Goal: Task Accomplishment & Management: Manage account settings

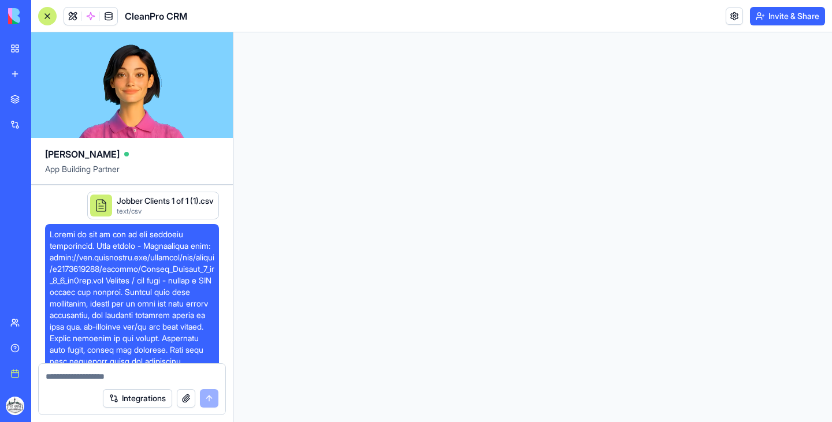
click at [11, 7] on div "BETA" at bounding box center [15, 16] width 24 height 32
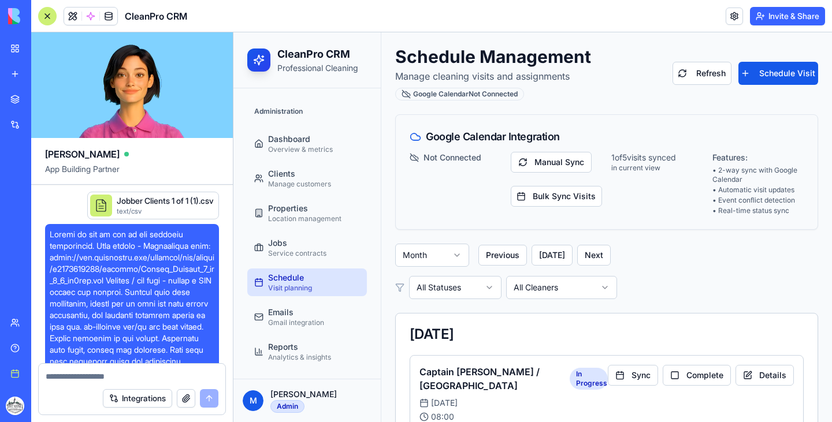
scroll to position [231, 0]
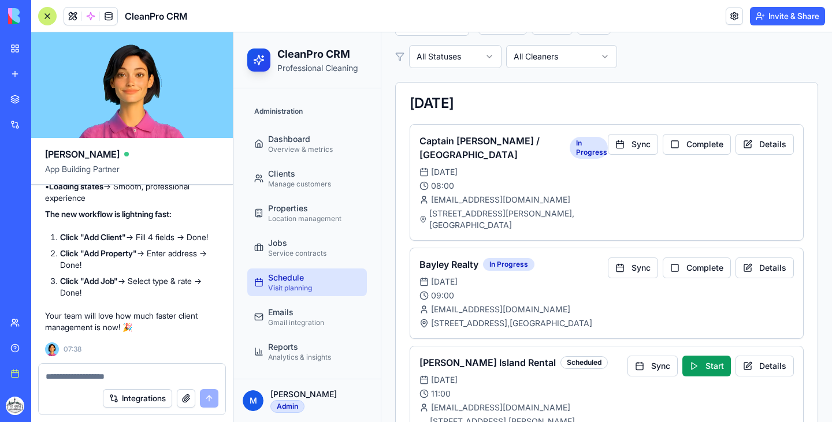
click at [35, 70] on div "New app" at bounding box center [35, 74] width 15 height 12
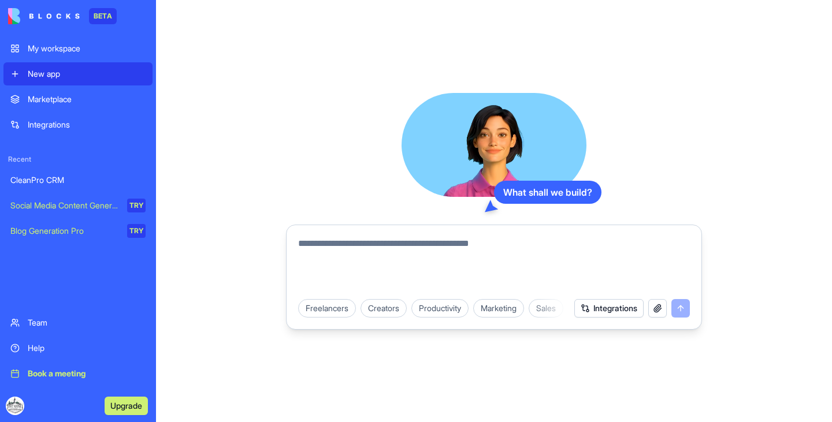
click at [385, 241] on textarea at bounding box center [494, 264] width 392 height 55
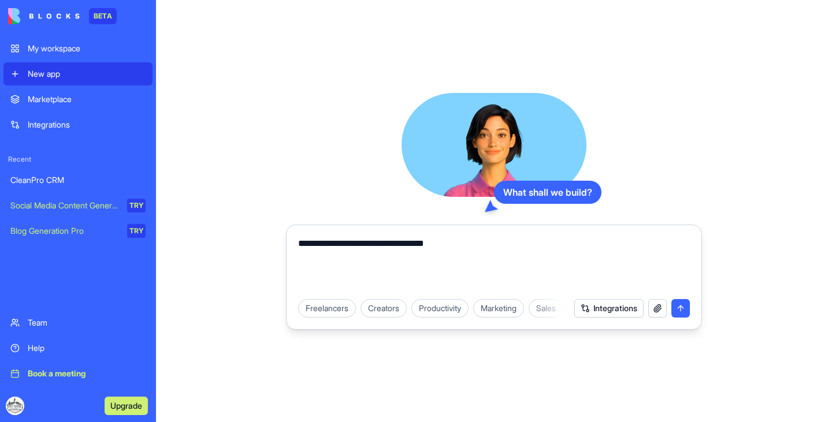
type textarea "**********"
click at [431, 251] on textarea "**********" at bounding box center [494, 264] width 392 height 55
type textarea "****"
click at [431, 251] on textarea "**********" at bounding box center [494, 264] width 392 height 55
click at [514, 246] on textarea "**********" at bounding box center [494, 264] width 392 height 55
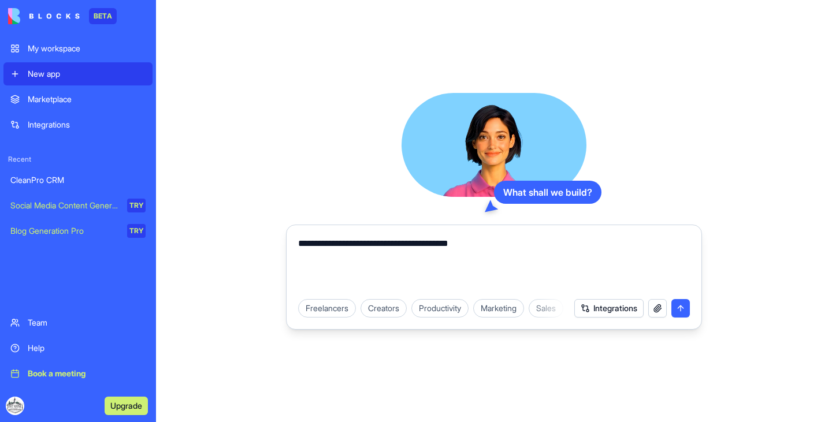
click at [619, 310] on button "Integrations" at bounding box center [608, 308] width 69 height 18
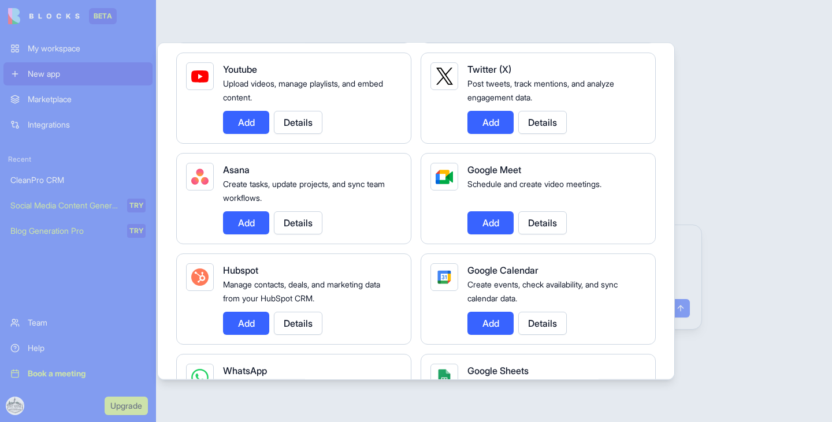
scroll to position [298, 0]
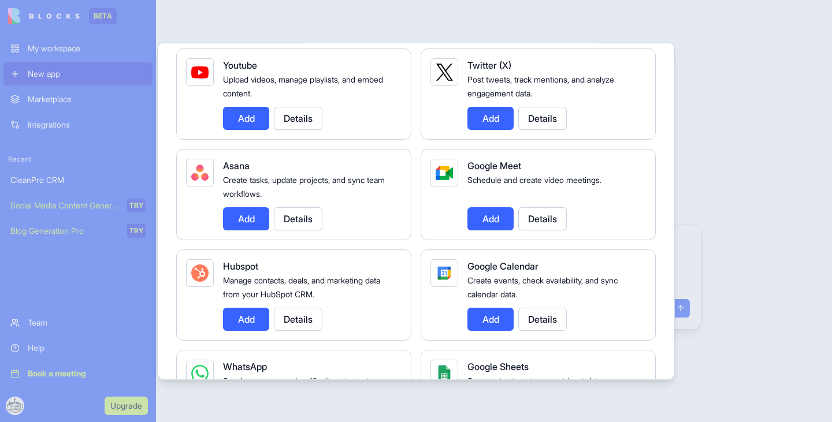
click at [486, 323] on button "Add" at bounding box center [490, 318] width 46 height 23
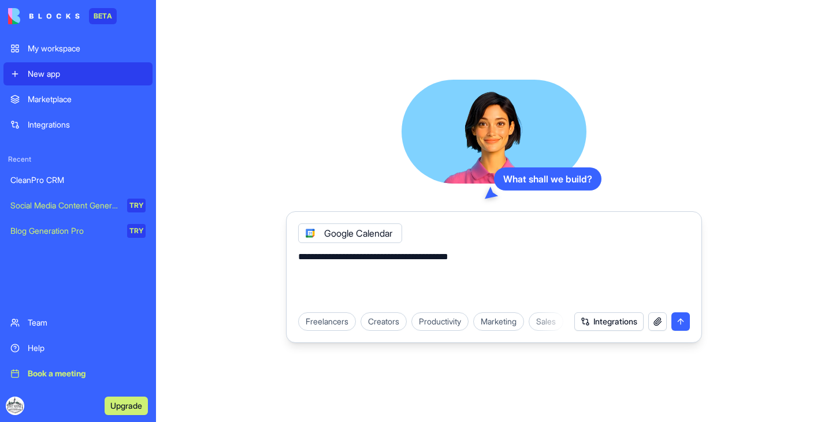
click at [529, 251] on textarea "**********" at bounding box center [494, 277] width 392 height 55
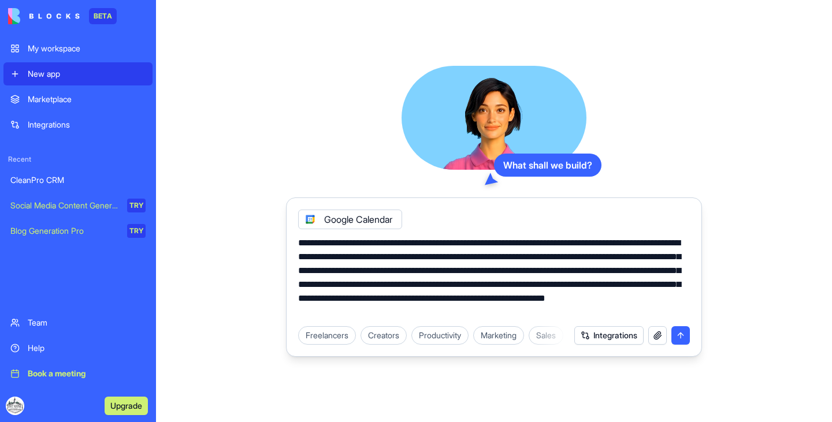
click at [402, 298] on textarea "**********" at bounding box center [494, 277] width 392 height 83
type textarea "**********"
click at [831, 301] on div "**********" at bounding box center [494, 211] width 676 height 422
click at [679, 337] on button "submit" at bounding box center [680, 335] width 18 height 18
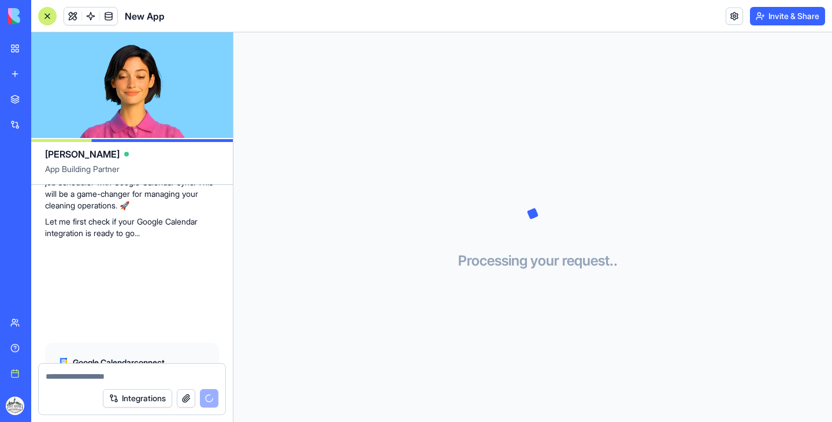
scroll to position [366, 0]
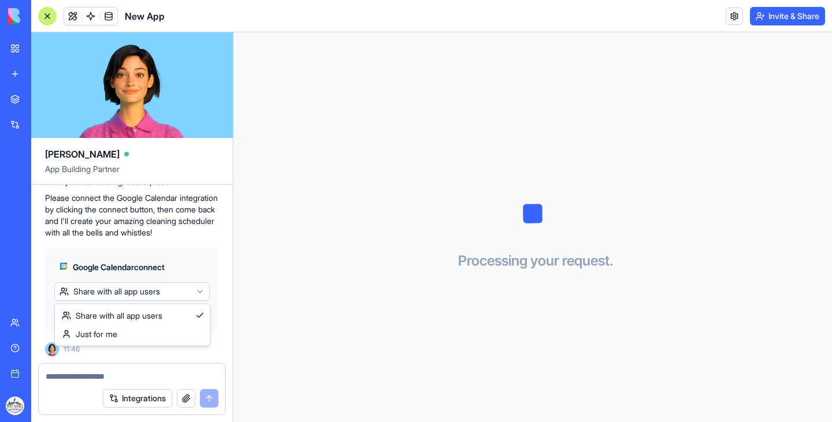
click at [183, 293] on html "BETA My workspace New app Marketplace Integrations Recent CleanPro CRM New App …" at bounding box center [416, 211] width 832 height 422
click at [188, 269] on html "BETA My workspace New app Marketplace Integrations Recent CleanPro CRM New App …" at bounding box center [416, 211] width 832 height 422
click at [105, 317] on span "Connect & Share" at bounding box center [95, 315] width 62 height 12
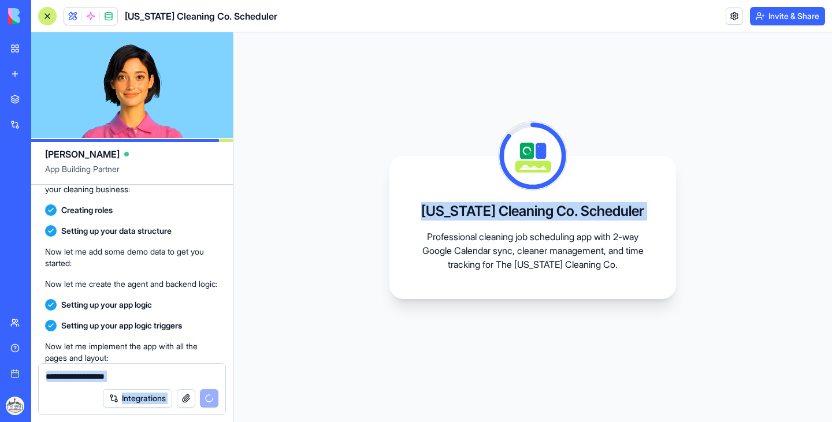
scroll to position [43, 0]
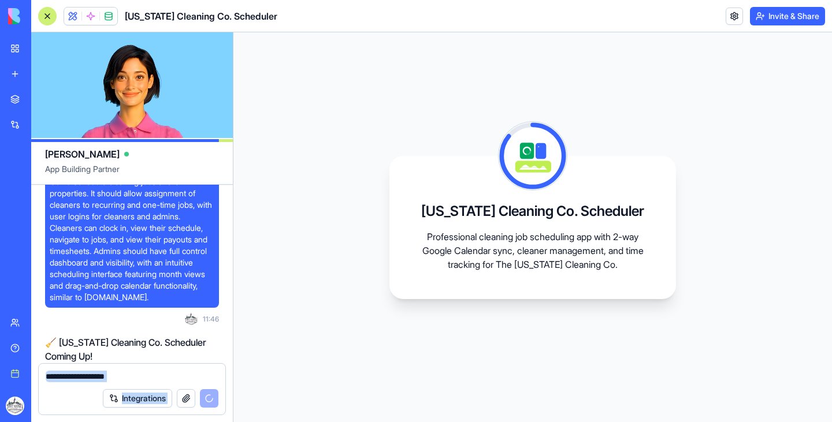
drag, startPoint x: 105, startPoint y: 317, endPoint x: 294, endPoint y: 107, distance: 283.1
click at [294, 107] on main "[PERSON_NAME] App Building Partner A scheduling app with 2-way Google Calendar …" at bounding box center [431, 227] width 801 height 390
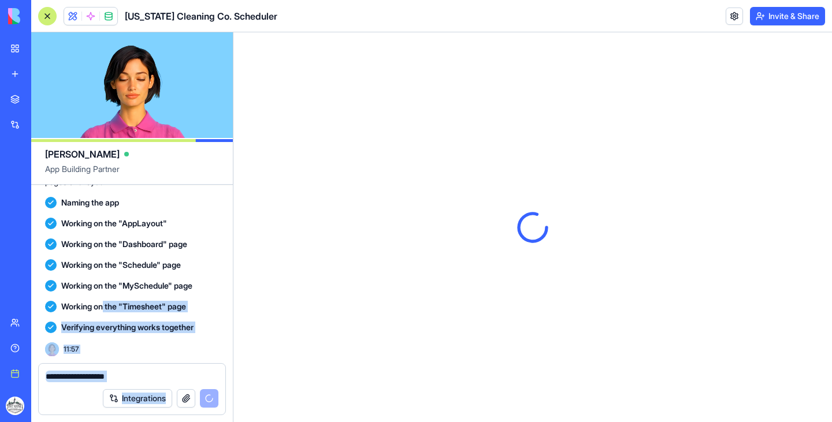
scroll to position [0, 0]
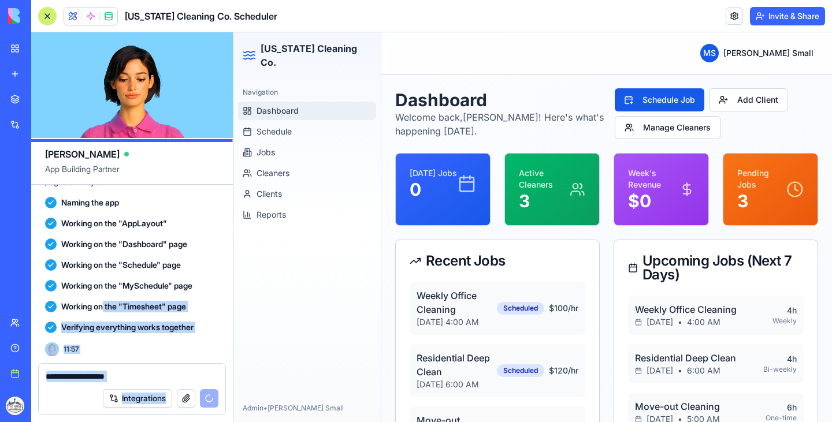
scroll to position [967, 0]
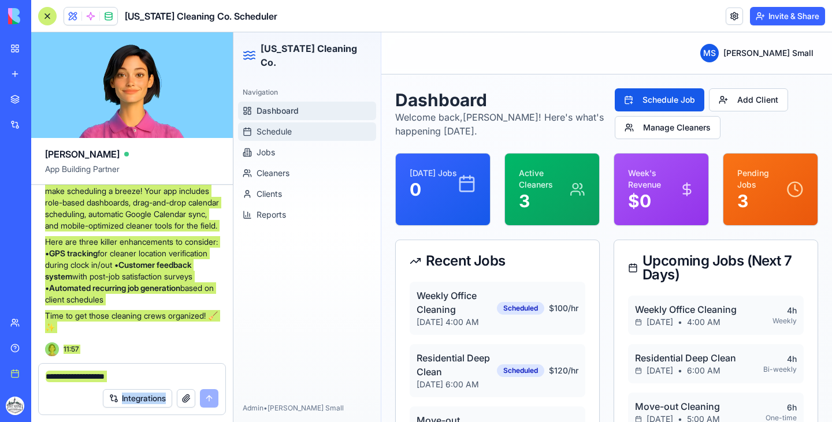
click at [317, 122] on link "Schedule" at bounding box center [307, 131] width 138 height 18
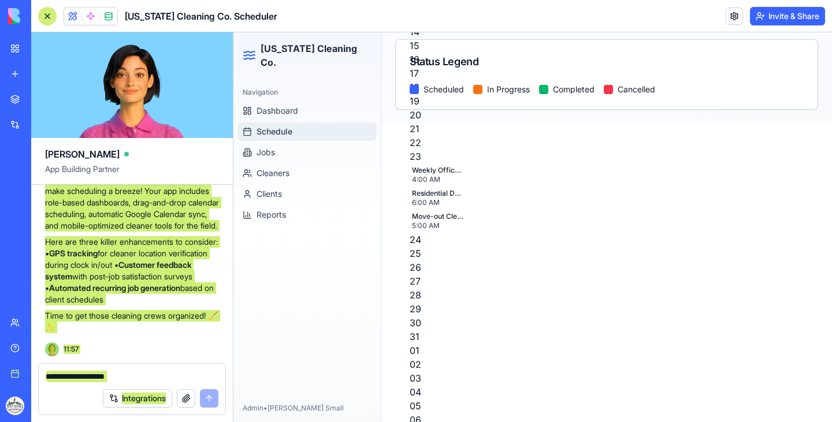
scroll to position [548, 0]
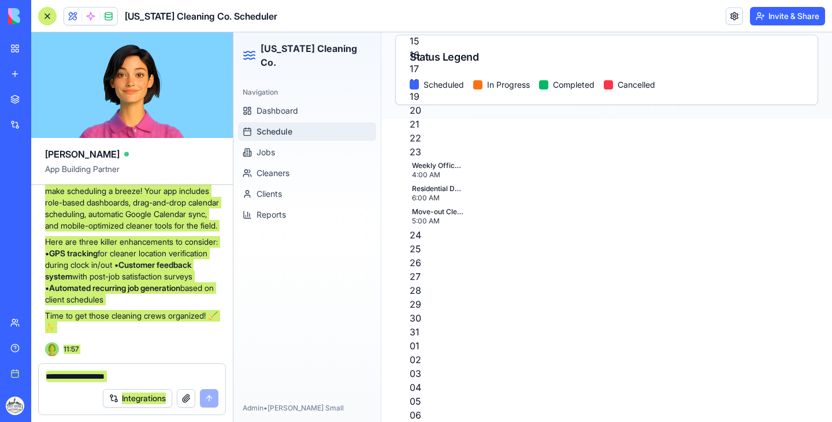
click at [436, 191] on div "Residential Deep Clean" at bounding box center [437, 188] width 51 height 9
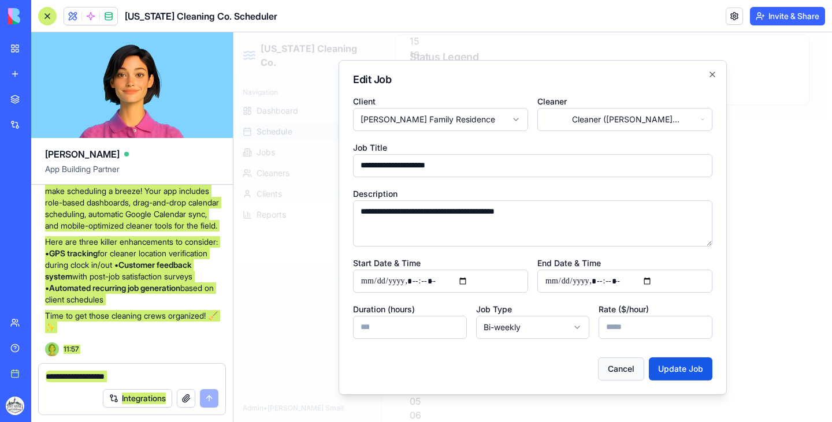
click at [627, 368] on button "Cancel" at bounding box center [621, 369] width 46 height 23
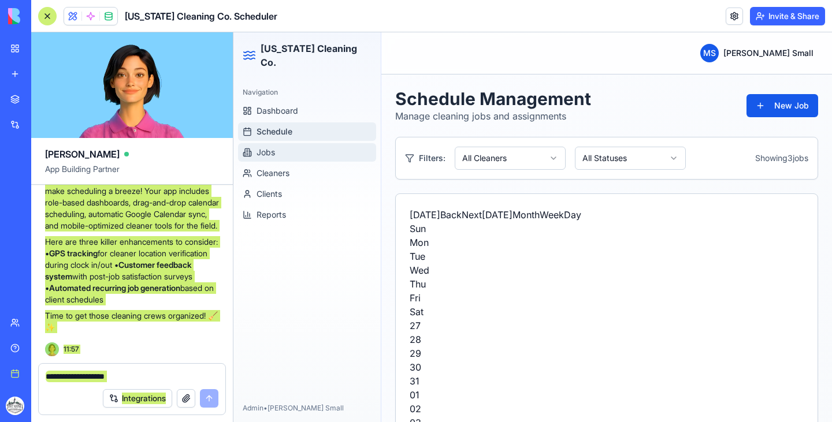
click at [295, 143] on button "Jobs" at bounding box center [307, 152] width 138 height 18
click at [270, 168] on span "Cleaners" at bounding box center [273, 174] width 33 height 12
click at [277, 144] on button "Jobs" at bounding box center [307, 152] width 138 height 18
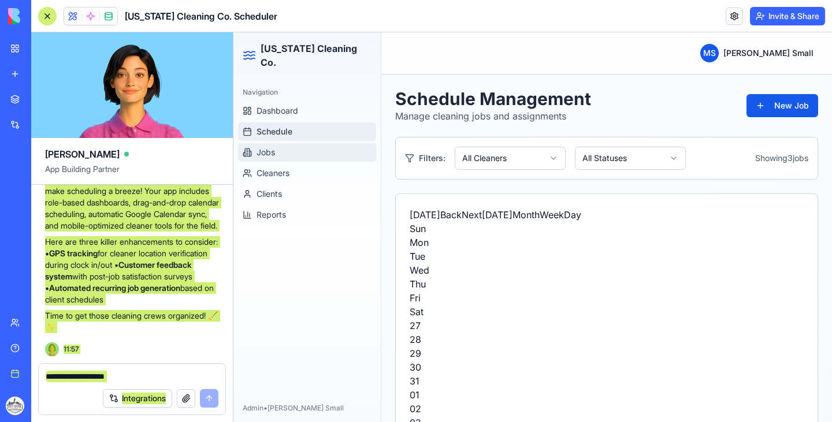
click at [277, 144] on button "Jobs" at bounding box center [307, 152] width 138 height 18
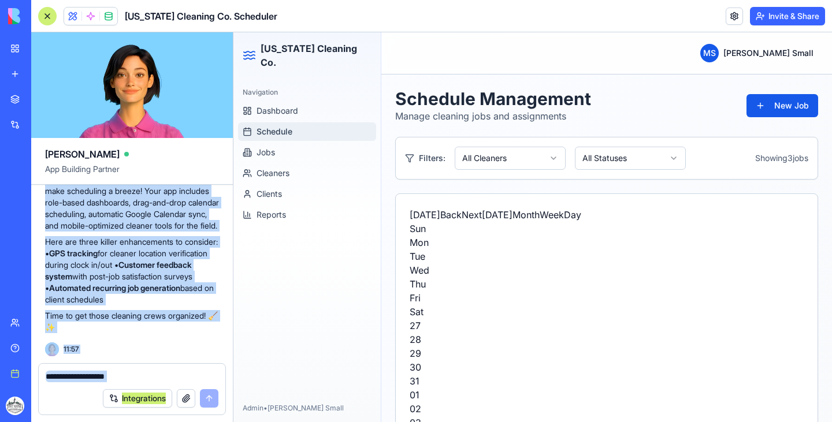
click at [136, 278] on p "Here are three killer enhancements to consider: • GPS tracking for cleaner loca…" at bounding box center [132, 270] width 174 height 69
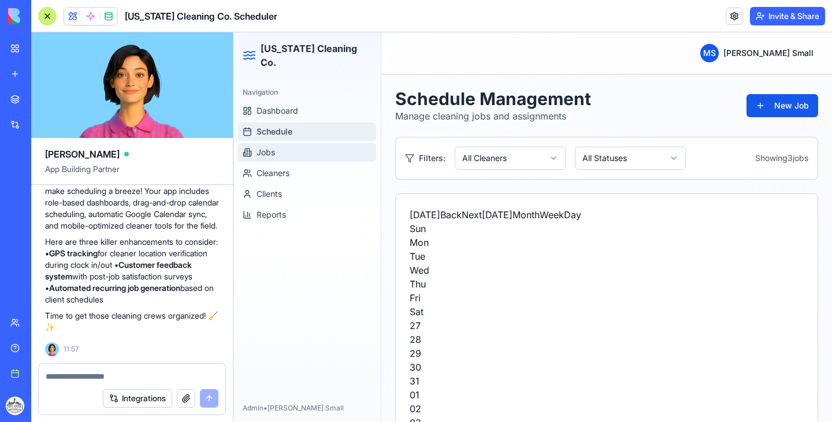
click at [281, 143] on button "Jobs" at bounding box center [307, 152] width 138 height 18
click at [276, 126] on span "Schedule" at bounding box center [275, 132] width 36 height 12
click at [261, 148] on ul "Dashboard Schedule Jobs Cleaners Clients Reports" at bounding box center [307, 163] width 138 height 122
click at [262, 168] on span "Cleaners" at bounding box center [273, 174] width 33 height 12
click at [289, 105] on span "Dashboard" at bounding box center [278, 111] width 42 height 12
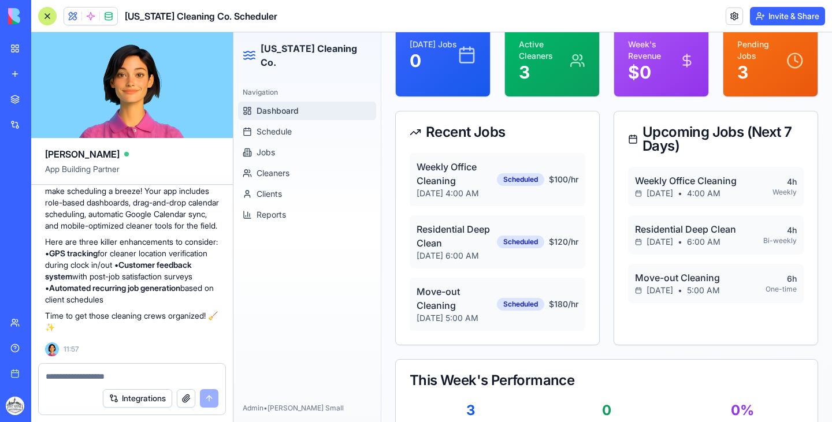
scroll to position [166, 0]
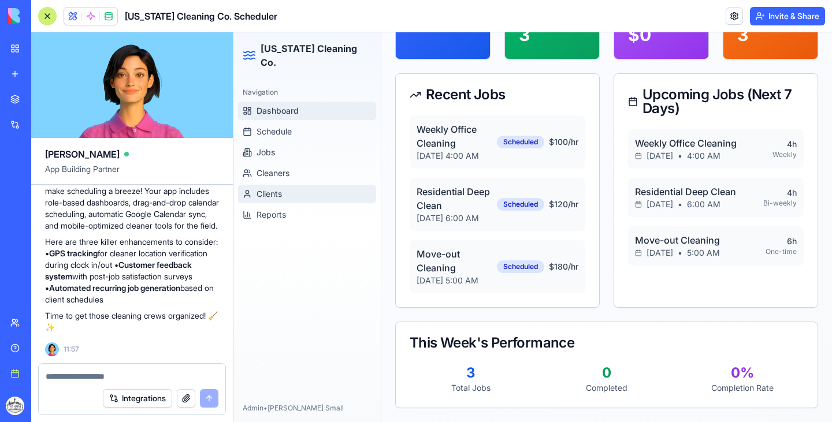
click at [265, 188] on span "Clients" at bounding box center [269, 194] width 25 height 12
click at [110, 383] on div "Integrations" at bounding box center [132, 398] width 187 height 32
click at [116, 377] on textarea at bounding box center [132, 377] width 173 height 12
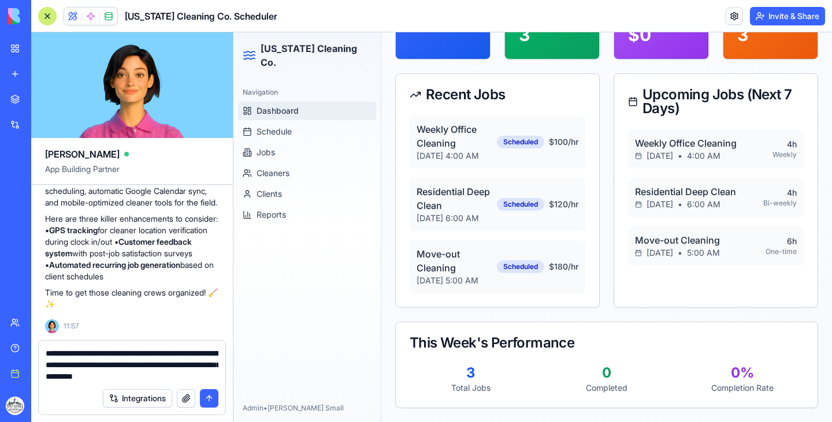
type textarea "**********"
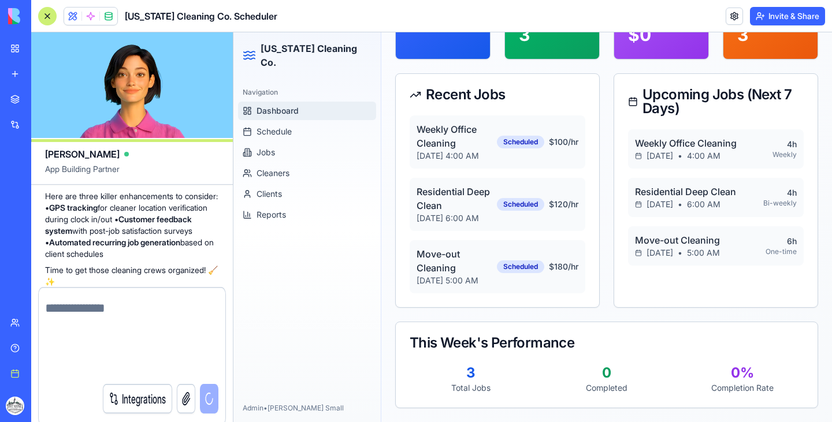
scroll to position [1046, 0]
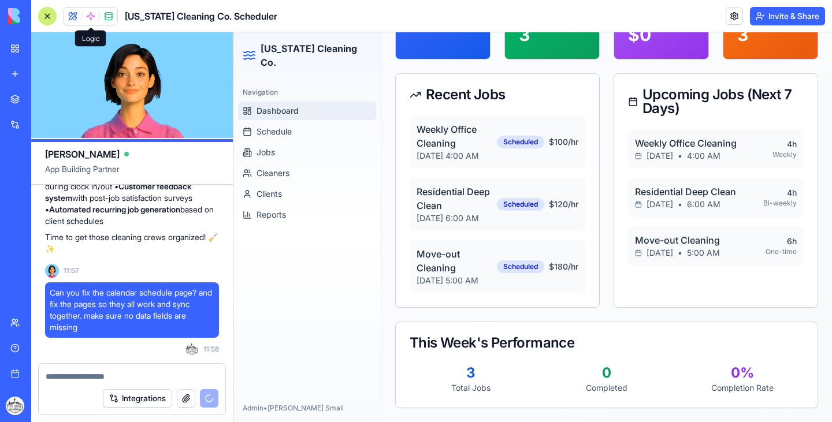
click at [87, 16] on span at bounding box center [91, 16] width 32 height 32
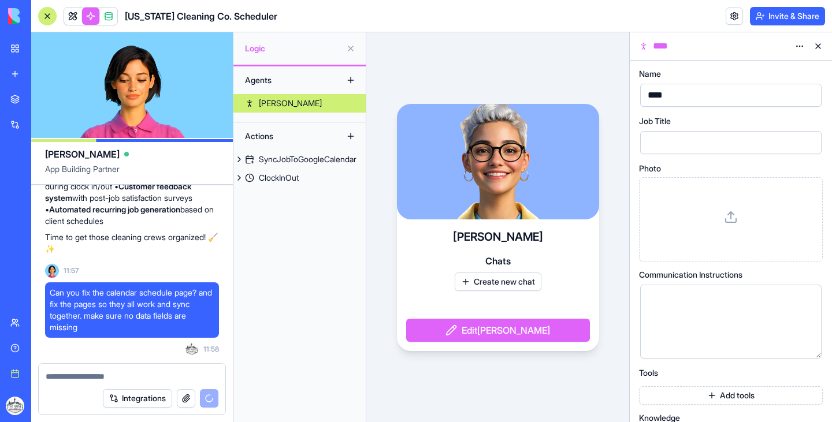
scroll to position [37, 0]
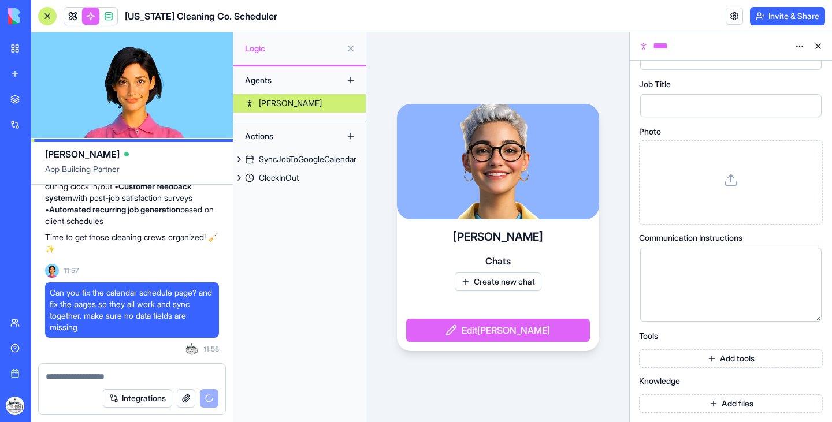
click at [721, 351] on button "Add tools" at bounding box center [731, 359] width 184 height 18
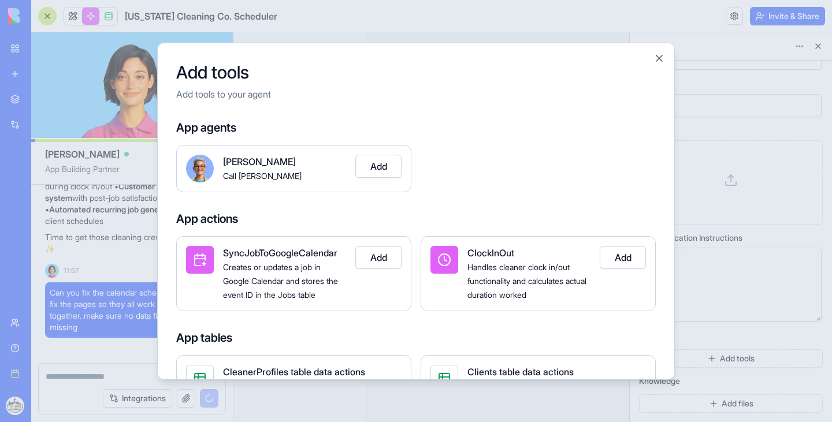
click at [389, 257] on button "Add" at bounding box center [378, 257] width 46 height 23
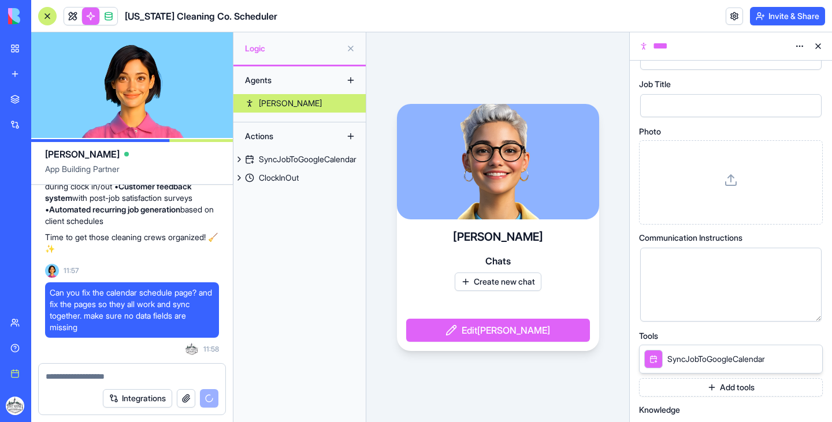
click at [702, 387] on button "Add tools" at bounding box center [731, 387] width 184 height 18
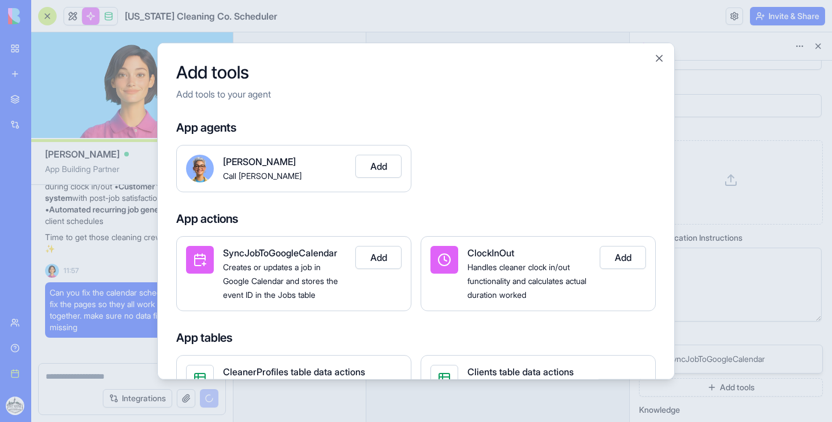
click at [630, 255] on button "Add" at bounding box center [623, 257] width 46 height 23
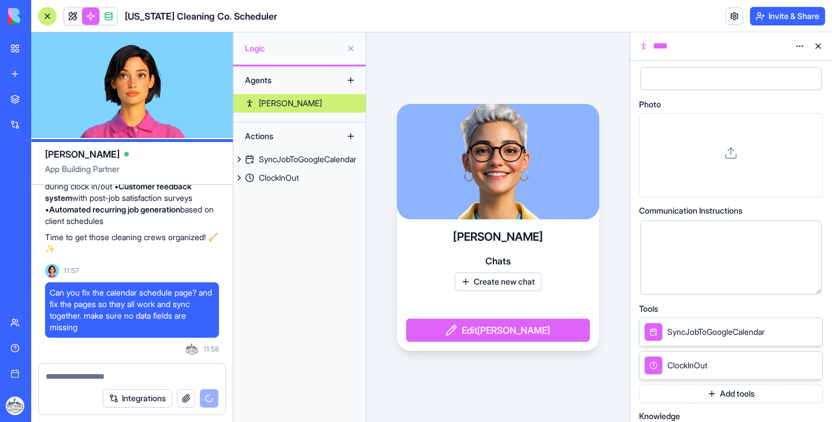
scroll to position [99, 0]
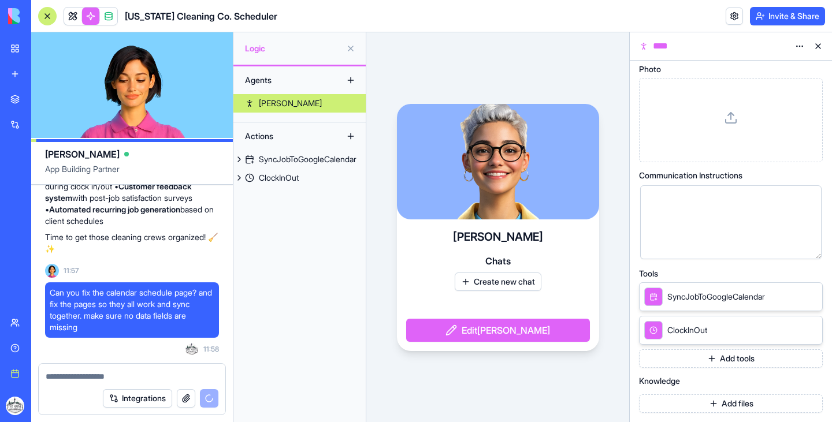
click at [721, 361] on button "Add tools" at bounding box center [731, 359] width 184 height 18
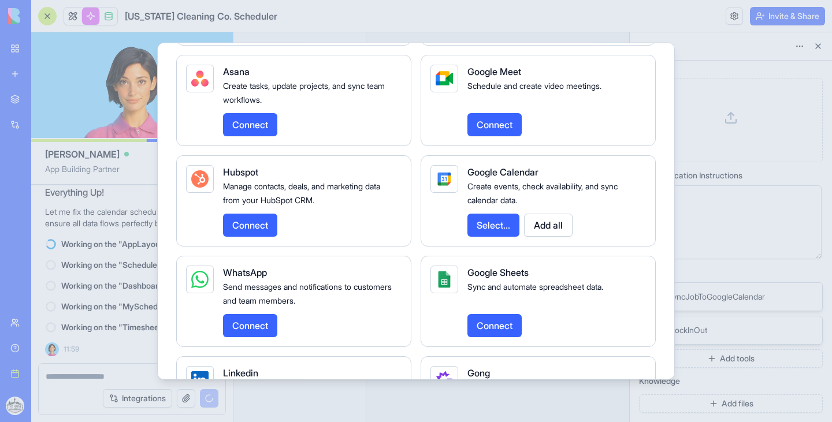
scroll to position [1549, 0]
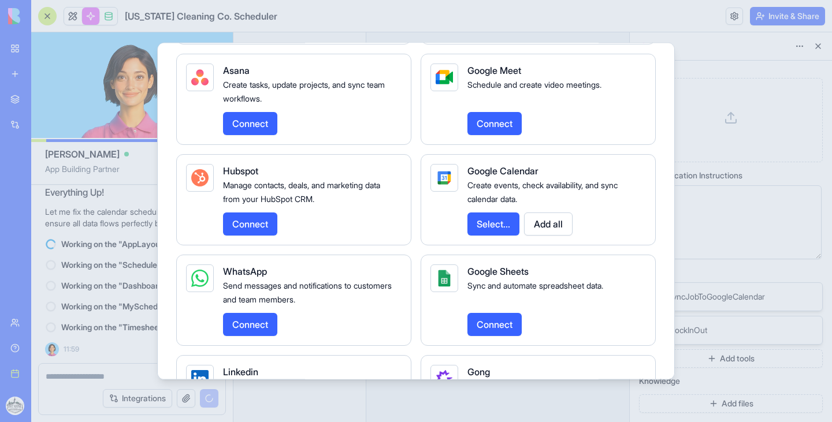
click at [553, 235] on button "Add all" at bounding box center [548, 223] width 49 height 23
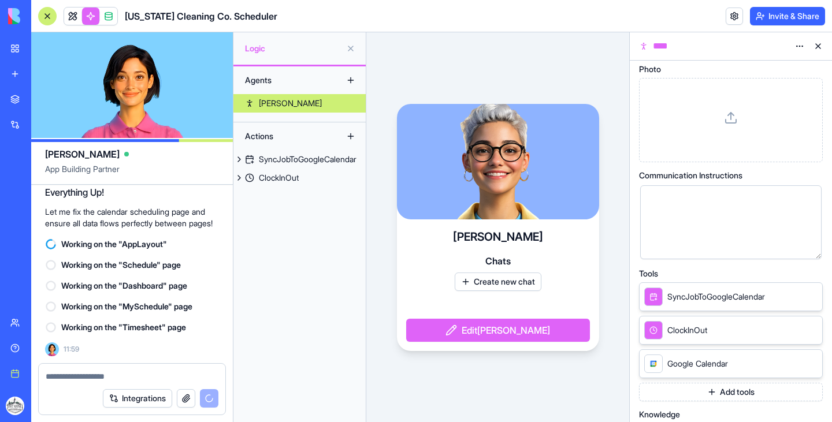
click at [713, 394] on button "Add tools" at bounding box center [731, 392] width 184 height 18
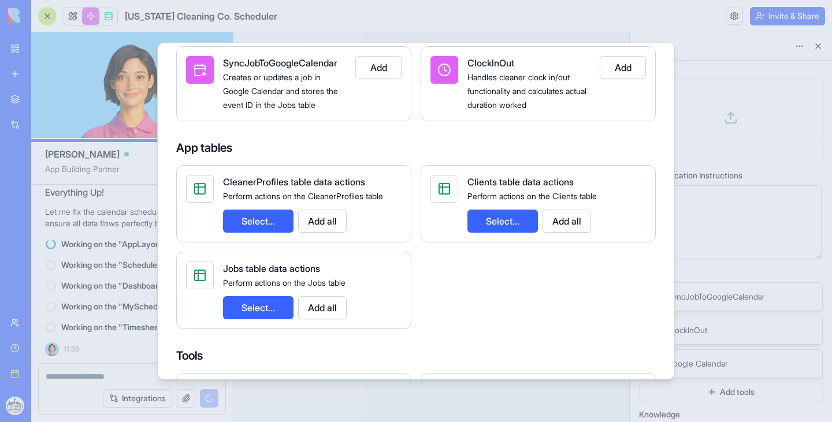
scroll to position [198, 0]
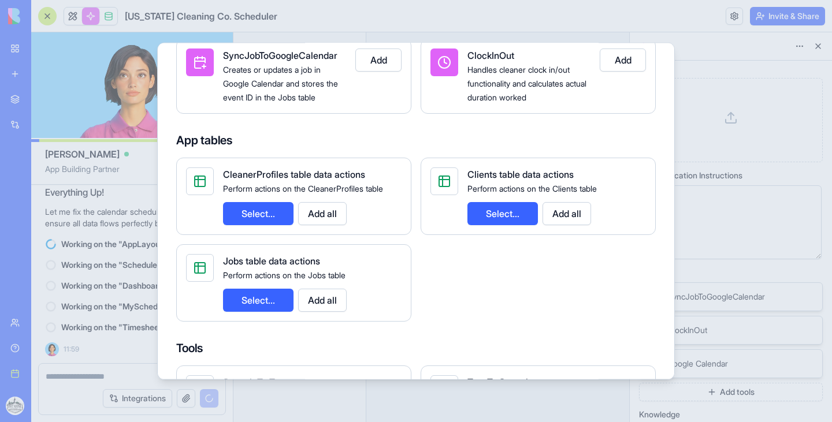
click at [256, 206] on button "Select..." at bounding box center [258, 213] width 70 height 23
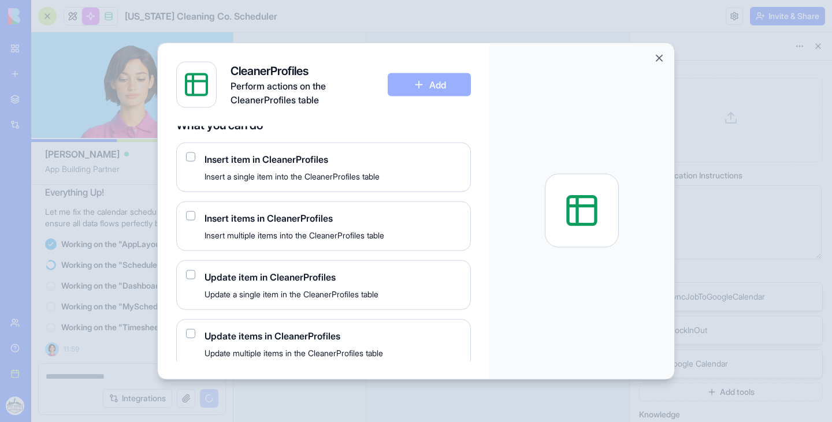
scroll to position [9, 0]
click at [189, 160] on button "button" at bounding box center [190, 157] width 9 height 9
click at [186, 218] on button "button" at bounding box center [190, 215] width 9 height 9
click at [187, 280] on div "Update item in CleanerProfiles Update a single item in the CleanerProfiles table" at bounding box center [323, 286] width 295 height 50
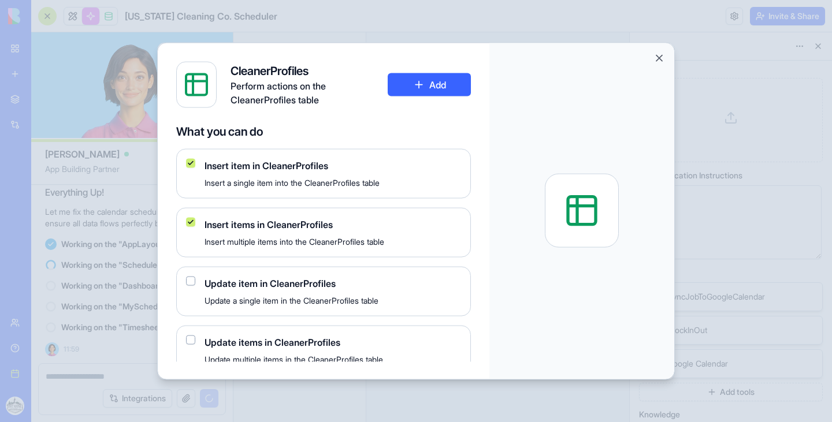
scroll to position [1, 0]
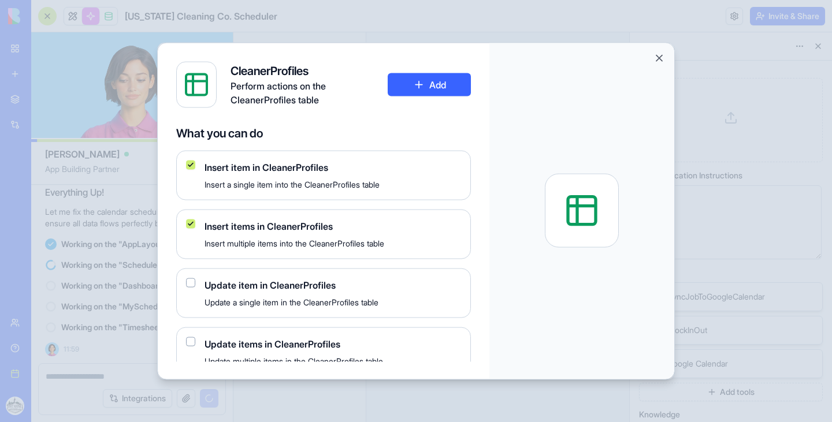
click at [193, 284] on button "button" at bounding box center [190, 282] width 9 height 9
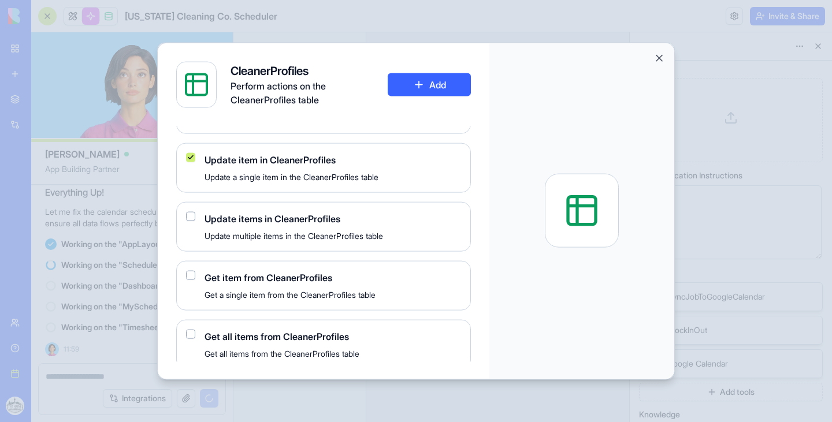
scroll to position [127, 0]
click at [191, 211] on button "button" at bounding box center [190, 215] width 9 height 9
click at [191, 270] on button "button" at bounding box center [190, 274] width 9 height 9
click at [189, 334] on button "button" at bounding box center [190, 333] width 9 height 9
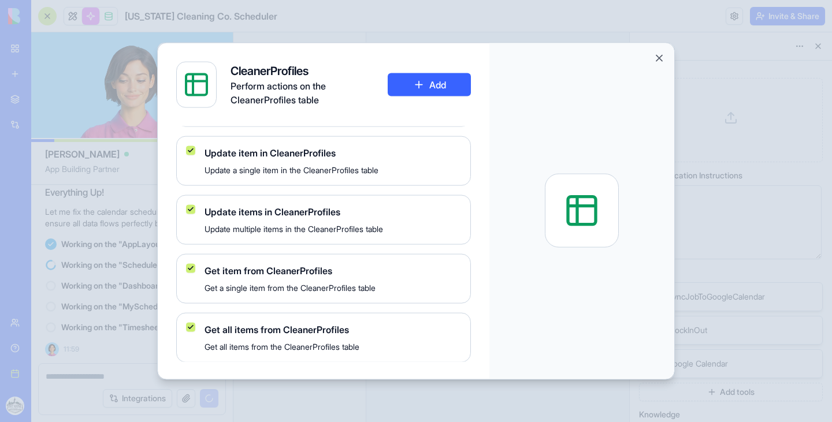
click at [432, 88] on button "Add" at bounding box center [429, 84] width 83 height 23
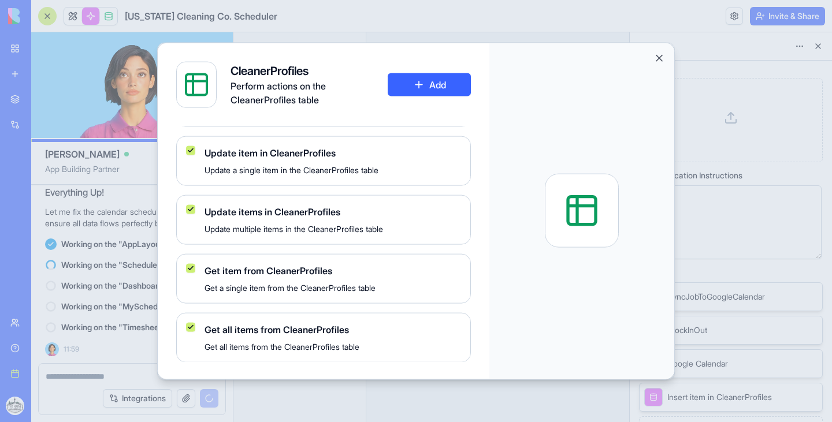
scroll to position [112, 0]
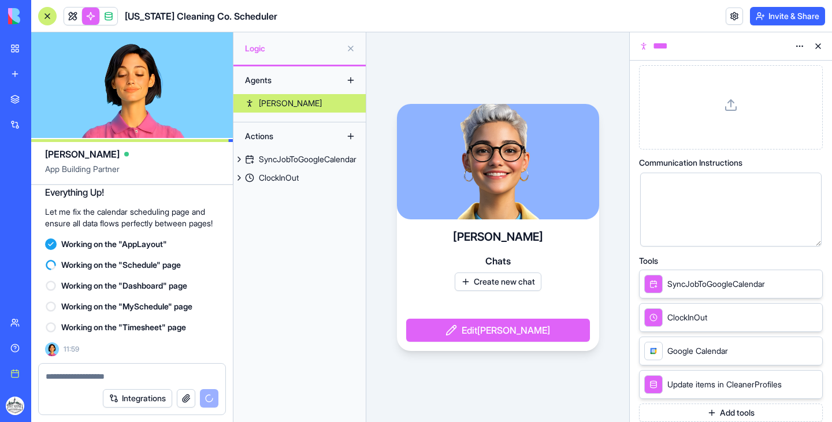
click at [707, 414] on button "Add tools" at bounding box center [731, 413] width 184 height 18
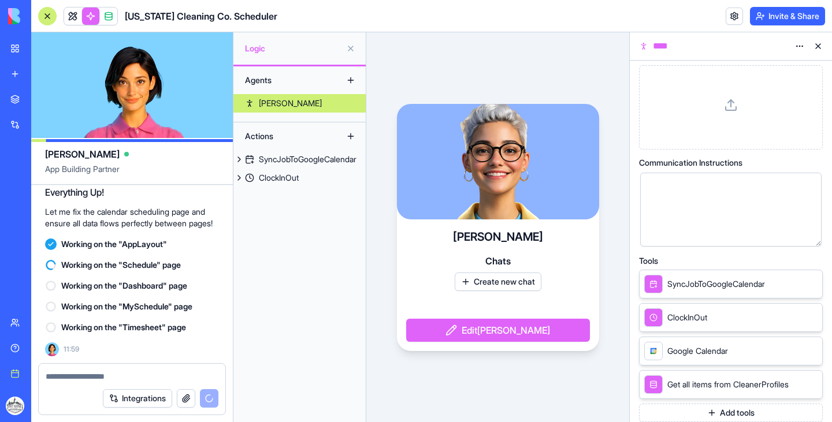
scroll to position [166, 0]
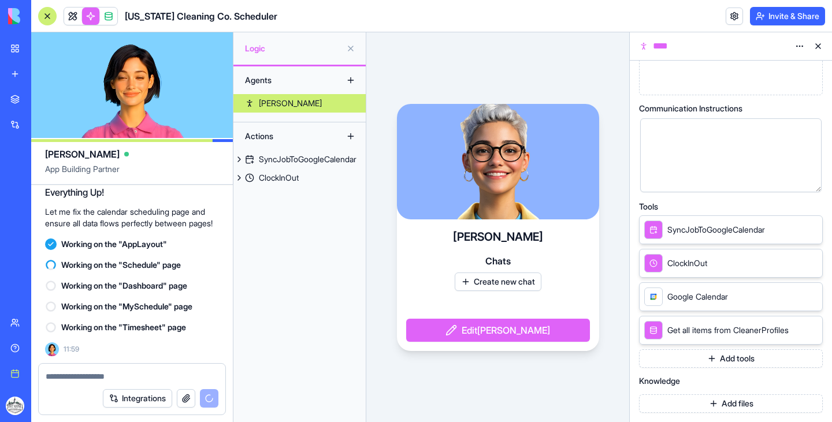
click at [719, 402] on button "Add files" at bounding box center [731, 404] width 184 height 18
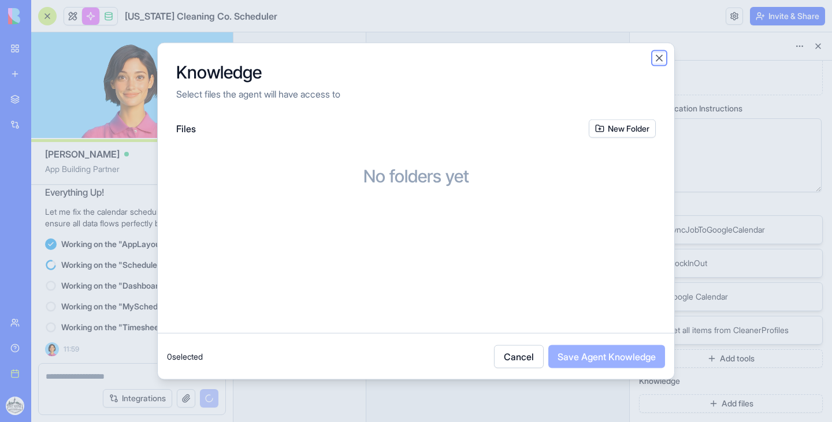
click at [655, 61] on button "Close" at bounding box center [659, 58] width 12 height 12
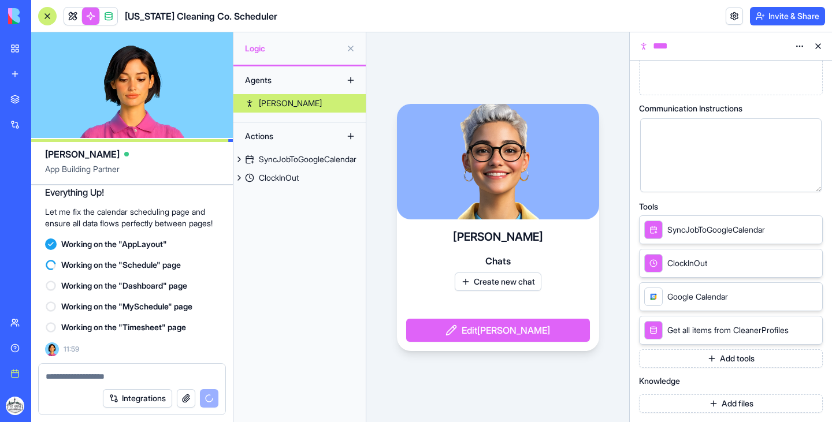
click at [709, 366] on button "Add tools" at bounding box center [731, 359] width 184 height 18
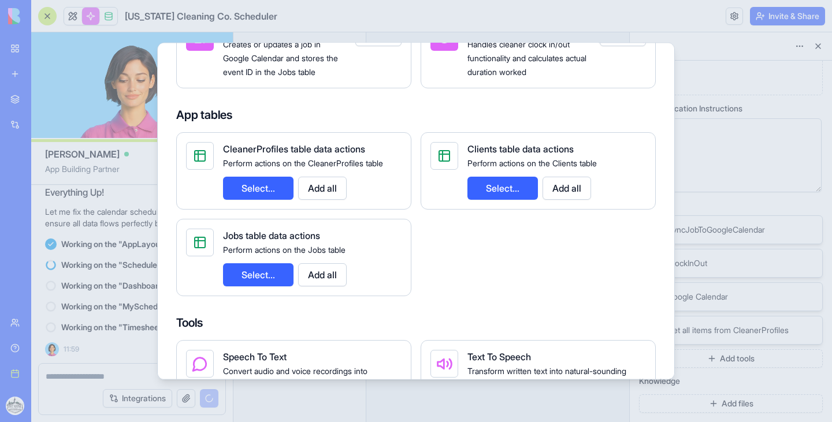
scroll to position [224, 0]
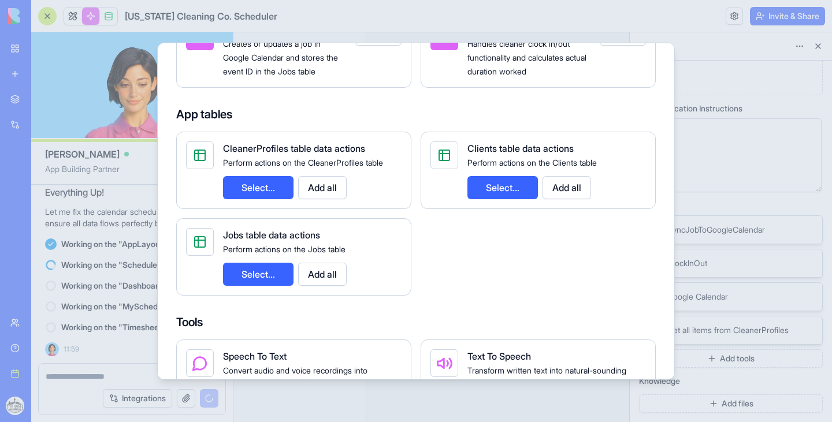
click at [504, 185] on button "Select..." at bounding box center [502, 187] width 70 height 23
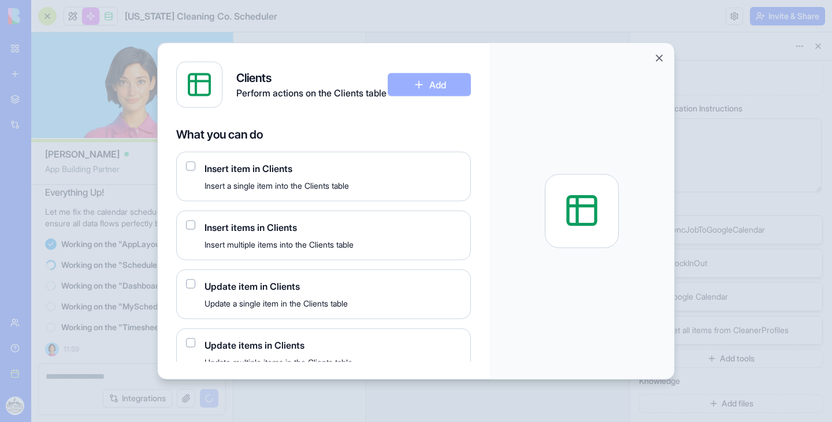
click at [188, 167] on button "button" at bounding box center [190, 165] width 9 height 9
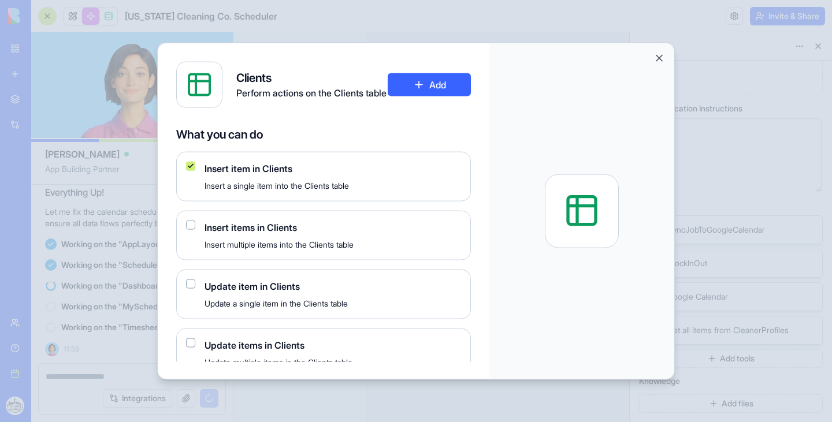
click at [188, 224] on button "button" at bounding box center [190, 224] width 9 height 9
click at [198, 293] on div "Update item in Clients Update a single item in the Clients table" at bounding box center [323, 294] width 295 height 50
click at [191, 286] on button "button" at bounding box center [190, 283] width 9 height 9
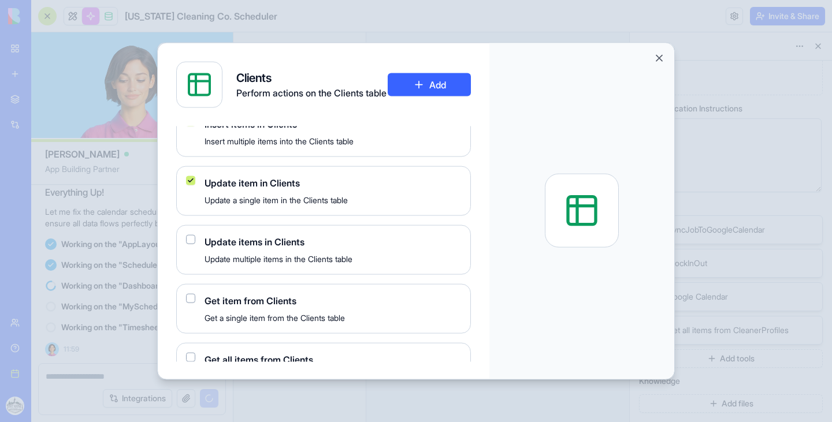
scroll to position [104, 0]
click at [185, 242] on div "Update items in Clients Update multiple items in the Clients table" at bounding box center [323, 249] width 295 height 50
click at [189, 243] on button "button" at bounding box center [190, 238] width 9 height 9
click at [191, 295] on button "button" at bounding box center [190, 297] width 9 height 9
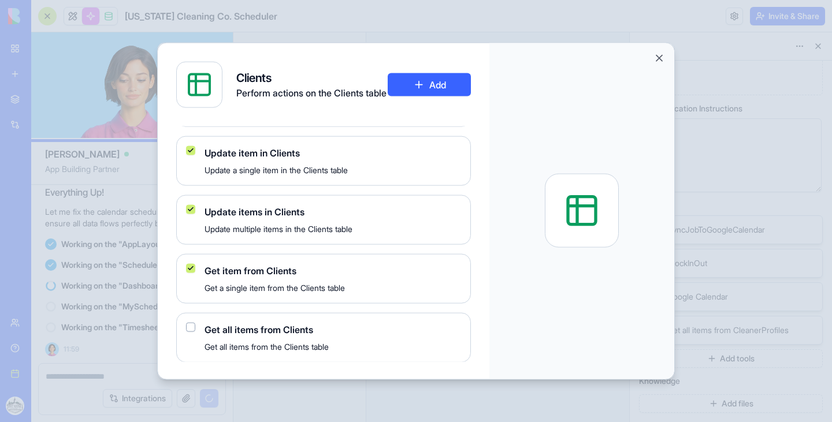
click at [192, 325] on button "button" at bounding box center [190, 326] width 9 height 9
click at [428, 89] on button "Add" at bounding box center [429, 84] width 83 height 23
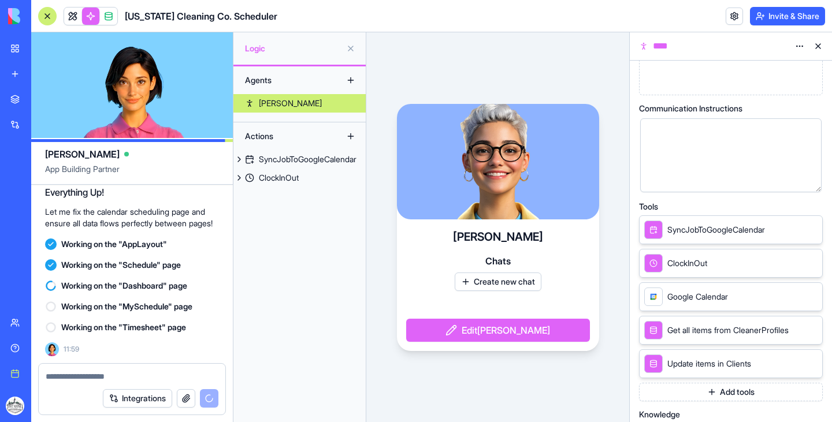
click at [742, 392] on button "Add tools" at bounding box center [731, 392] width 184 height 18
click at [656, 390] on button "Add tools" at bounding box center [731, 392] width 184 height 18
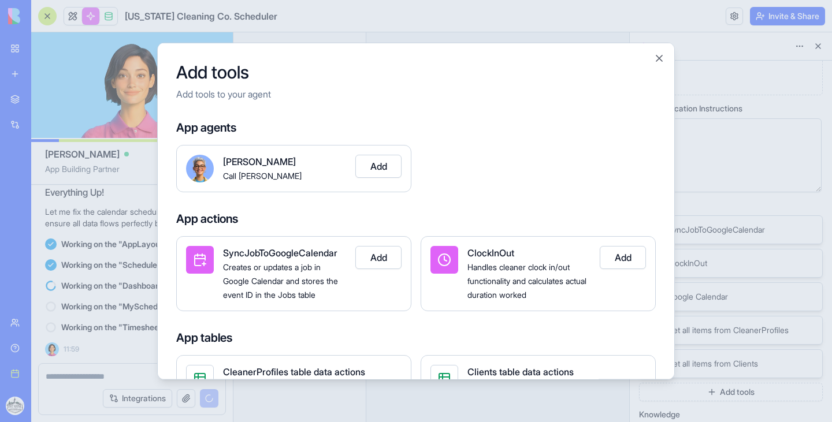
click at [379, 166] on button "Add" at bounding box center [378, 165] width 46 height 23
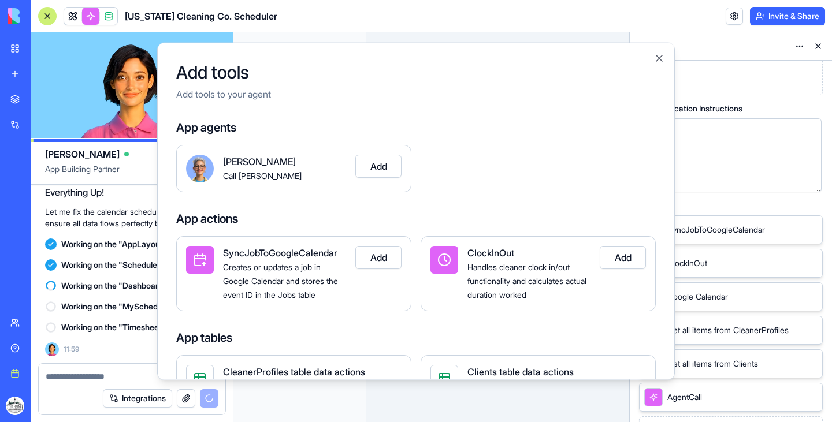
scroll to position [179, 0]
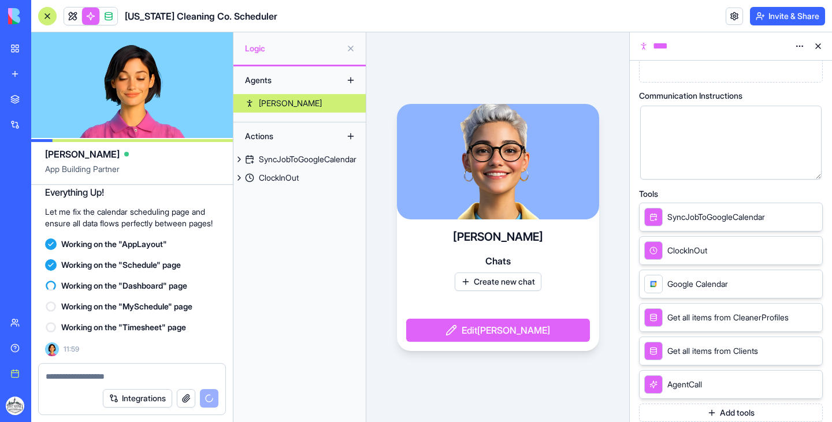
click at [713, 414] on button "Add tools" at bounding box center [731, 413] width 184 height 18
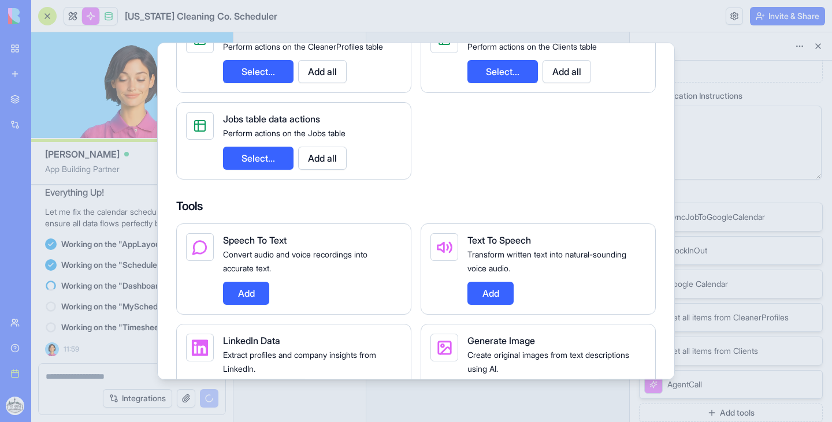
scroll to position [352, 0]
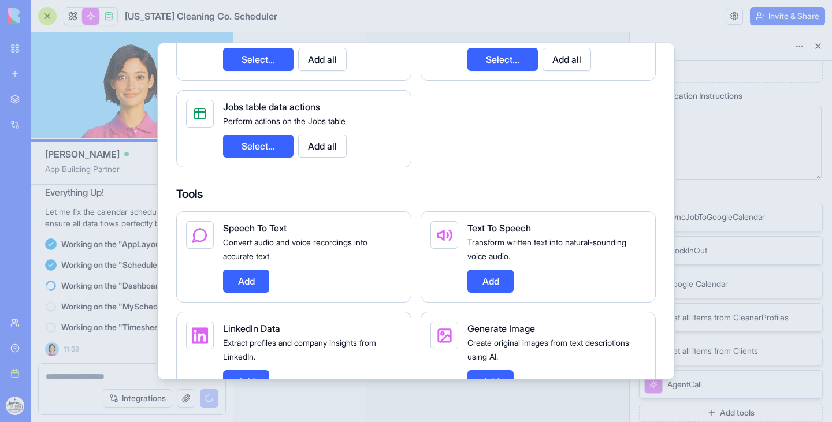
click at [273, 142] on button "Select..." at bounding box center [258, 145] width 70 height 23
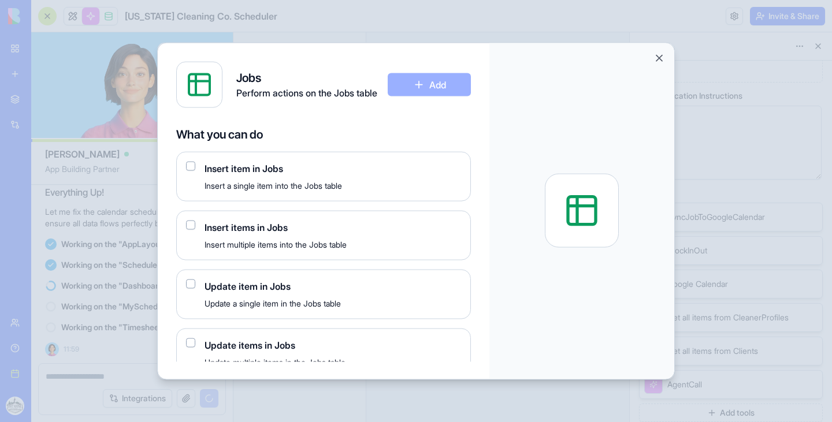
click at [189, 165] on button "button" at bounding box center [190, 165] width 9 height 9
click at [189, 222] on button "button" at bounding box center [190, 224] width 9 height 9
click at [189, 283] on button "button" at bounding box center [190, 283] width 9 height 9
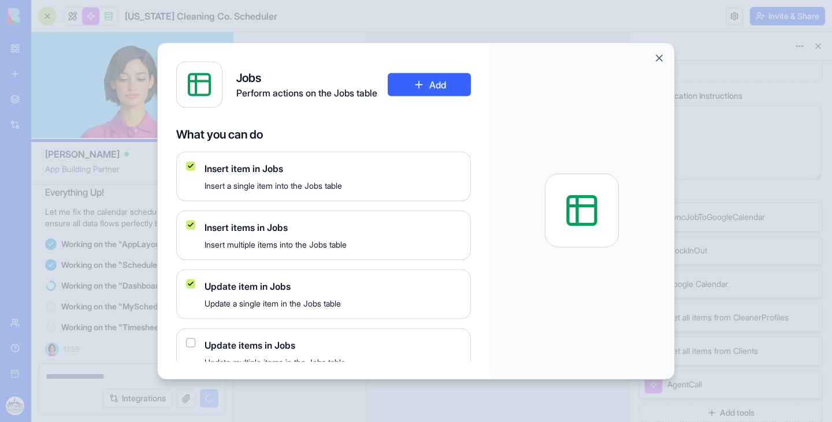
scroll to position [56, 0]
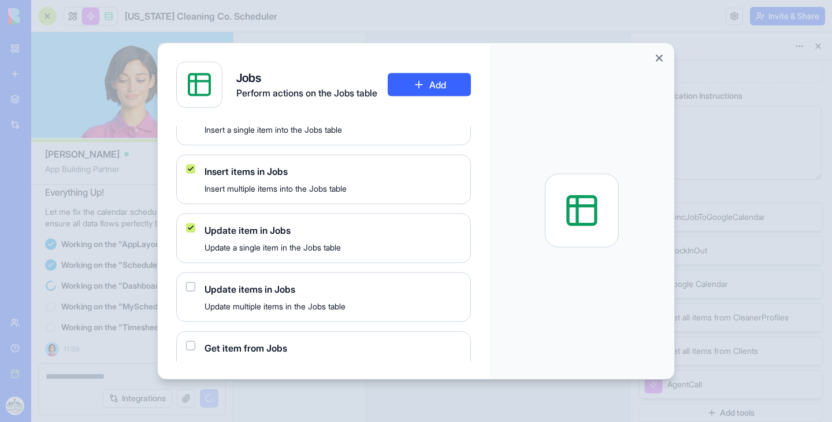
click at [189, 293] on div "Update items in Jobs Update multiple items in the Jobs table" at bounding box center [323, 297] width 295 height 50
click at [193, 287] on button "button" at bounding box center [190, 286] width 9 height 9
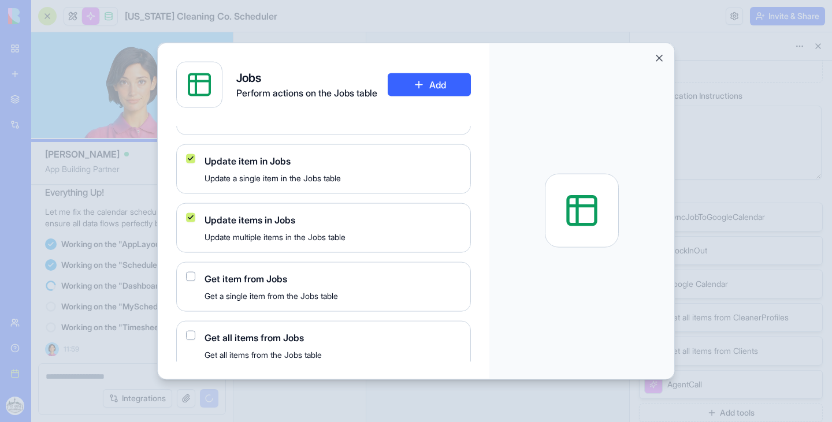
scroll to position [133, 0]
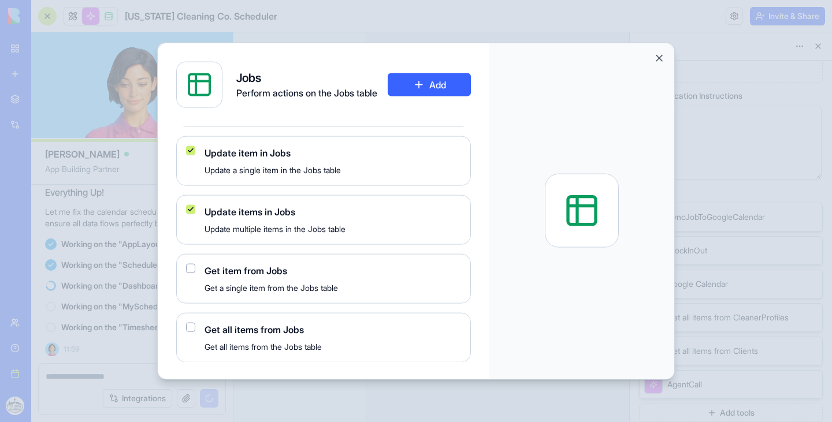
click at [191, 274] on div "Get item from Jobs Get a single item from the Jobs table" at bounding box center [323, 279] width 295 height 50
click at [189, 270] on button "button" at bounding box center [190, 267] width 9 height 9
click at [187, 328] on button "button" at bounding box center [190, 326] width 9 height 9
click at [432, 82] on button "Add" at bounding box center [429, 84] width 83 height 23
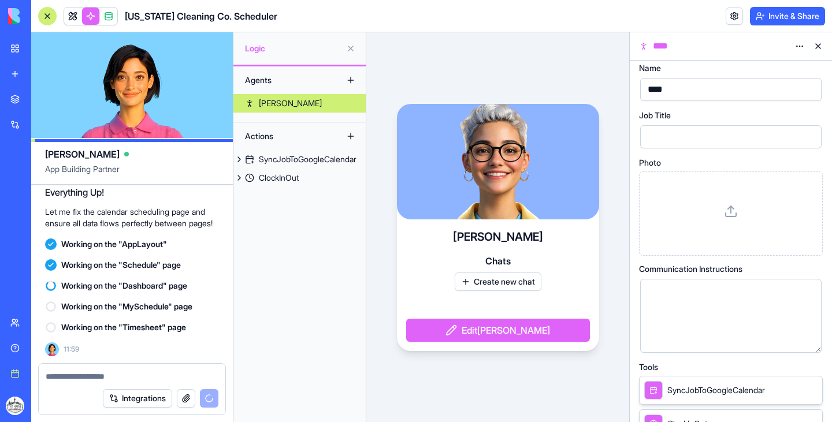
scroll to position [0, 0]
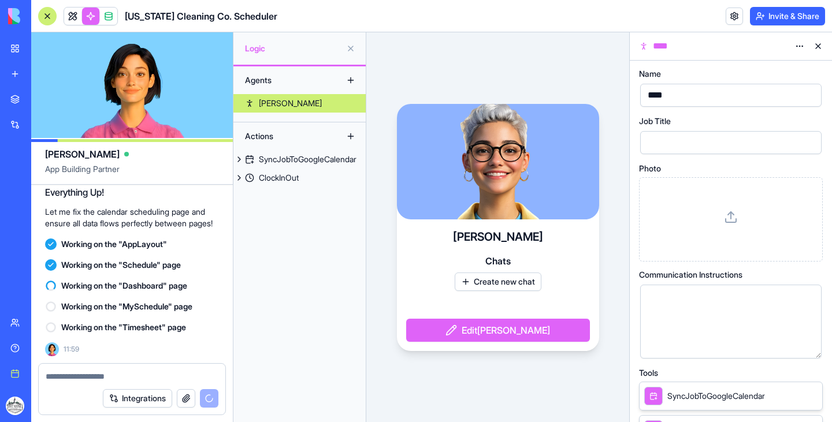
click at [499, 281] on button "Create new chat" at bounding box center [498, 282] width 87 height 18
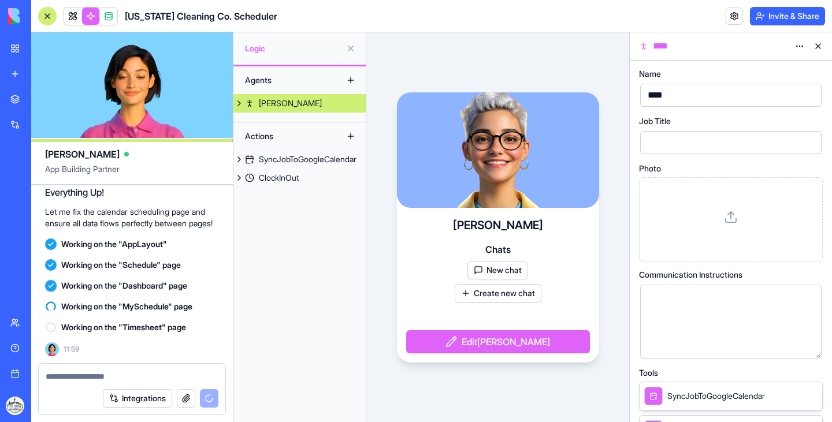
click at [511, 268] on button "New chat" at bounding box center [497, 270] width 61 height 18
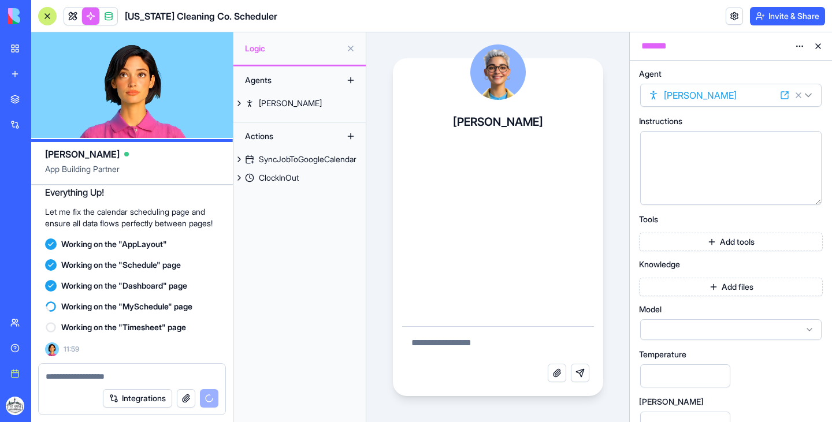
click at [452, 344] on textarea at bounding box center [498, 345] width 192 height 37
type textarea "********"
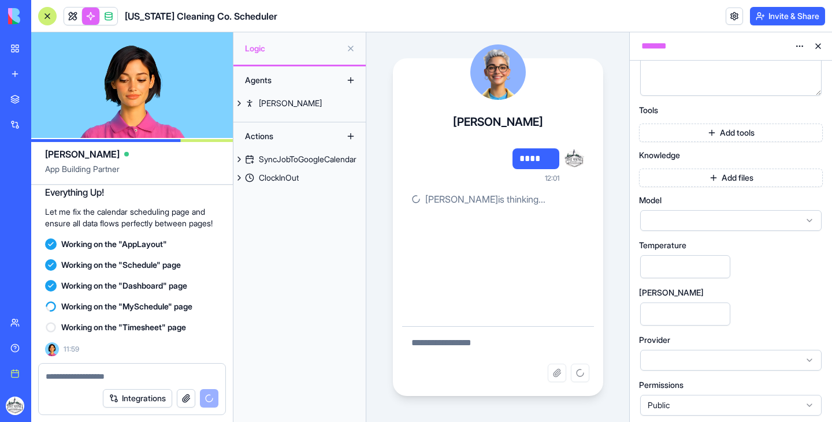
scroll to position [113, 0]
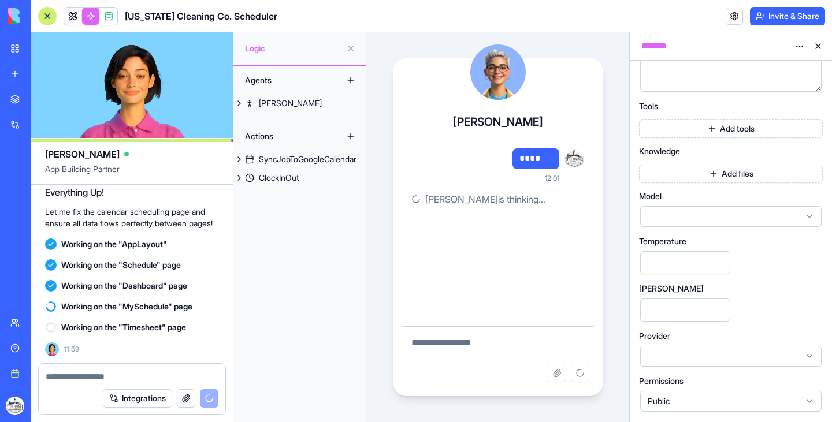
click at [727, 217] on div at bounding box center [730, 216] width 181 height 21
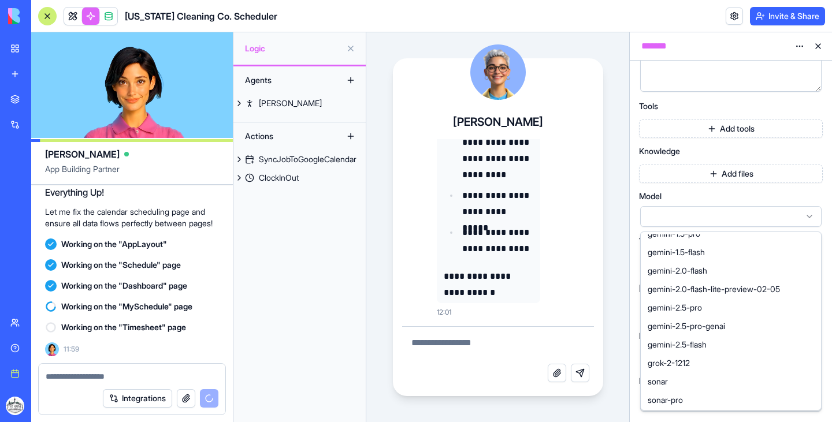
scroll to position [381, 0]
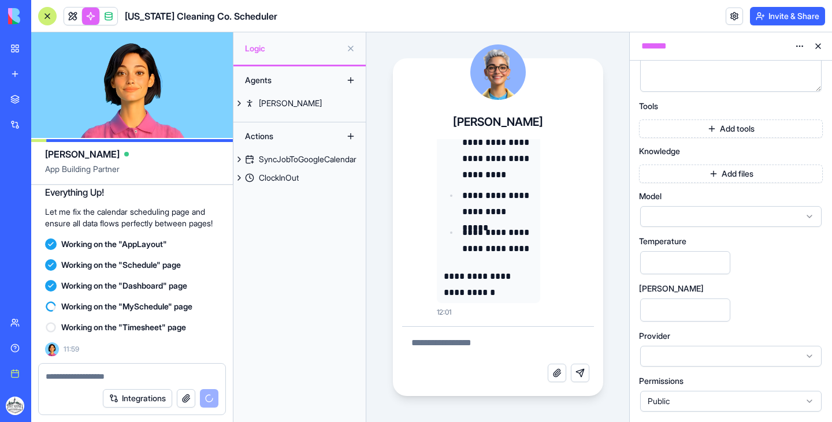
click at [482, 341] on textarea at bounding box center [498, 345] width 192 height 37
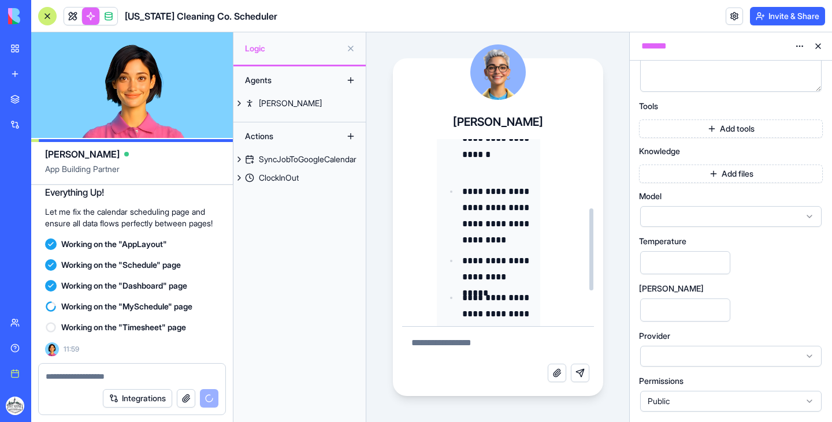
scroll to position [176, 0]
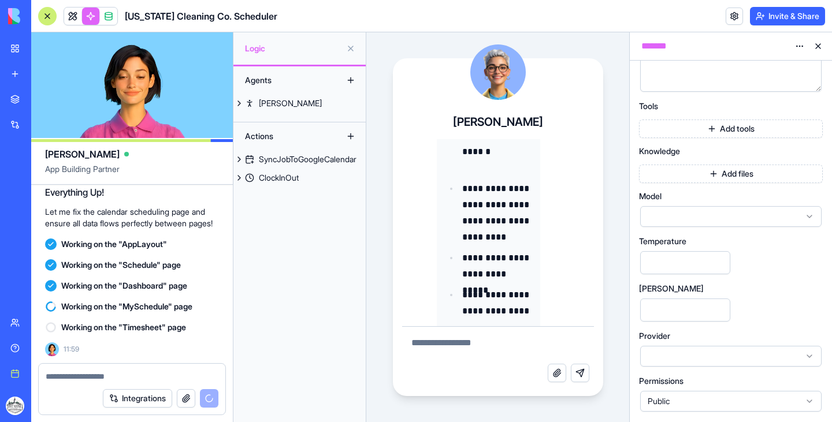
click at [347, 78] on button at bounding box center [350, 80] width 18 height 18
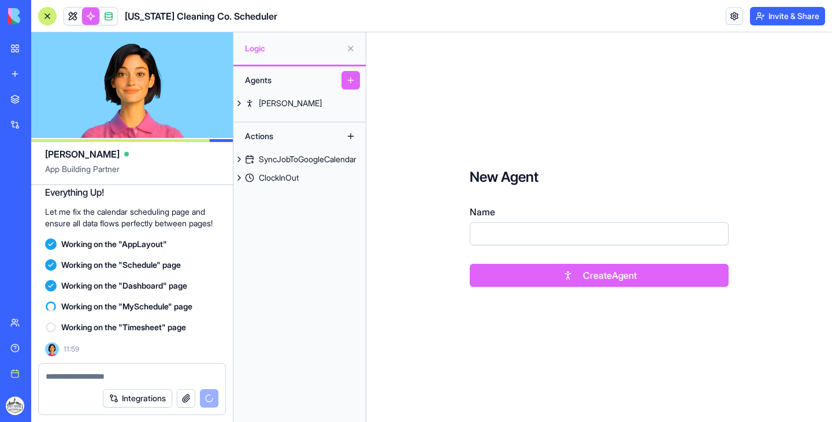
click at [497, 234] on input "Name" at bounding box center [599, 233] width 259 height 23
type input "*"
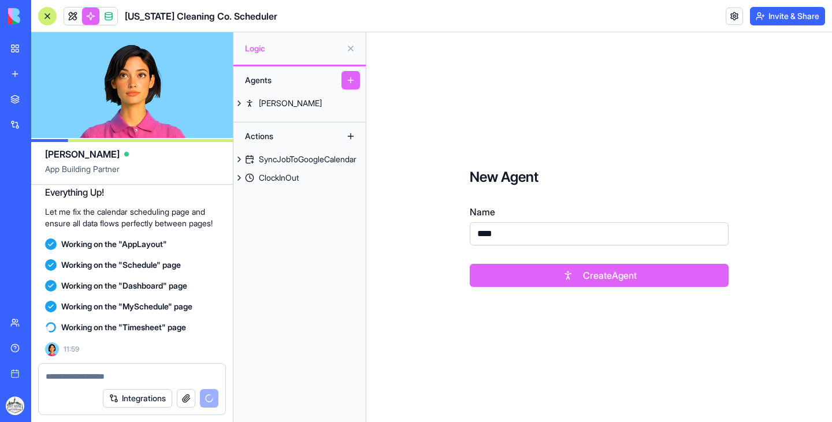
type input "****"
click at [512, 278] on button "Create Agent" at bounding box center [599, 275] width 259 height 23
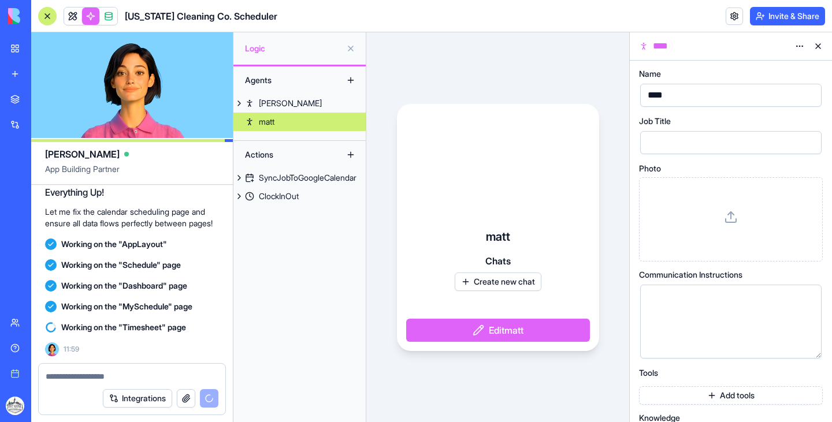
scroll to position [37, 0]
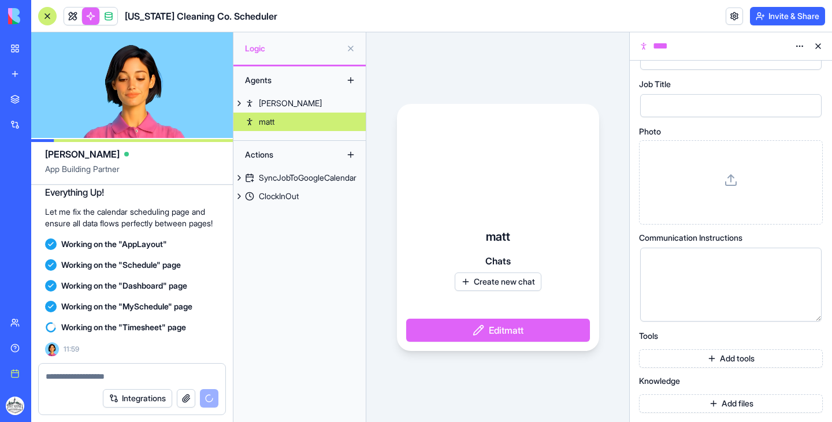
click at [688, 354] on button "Add tools" at bounding box center [731, 359] width 184 height 18
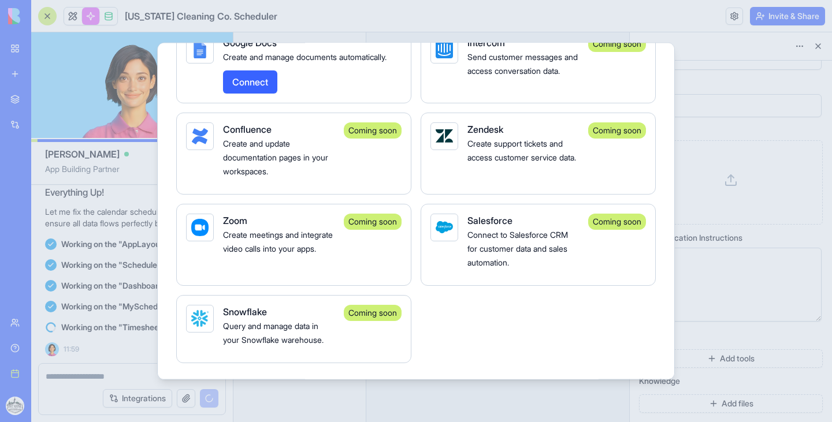
scroll to position [2109, 0]
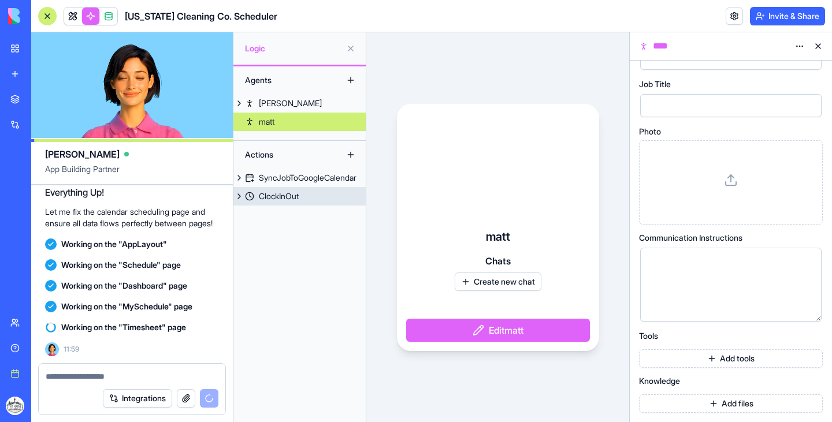
click at [288, 193] on div "ClockInOut" at bounding box center [279, 197] width 40 height 12
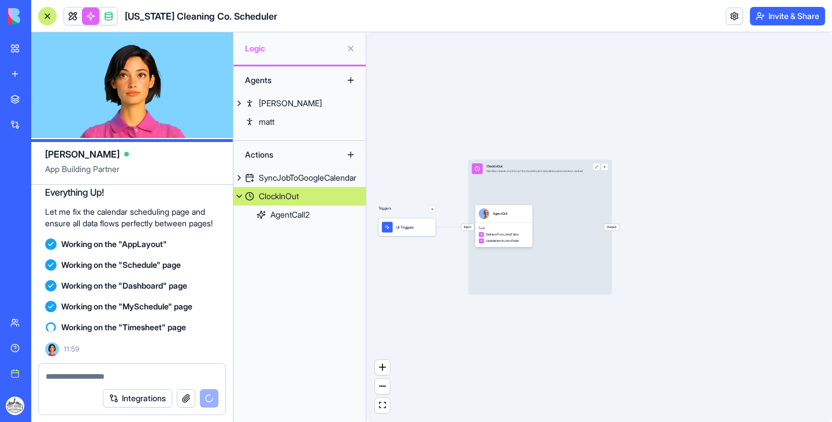
click at [350, 50] on button at bounding box center [350, 48] width 18 height 18
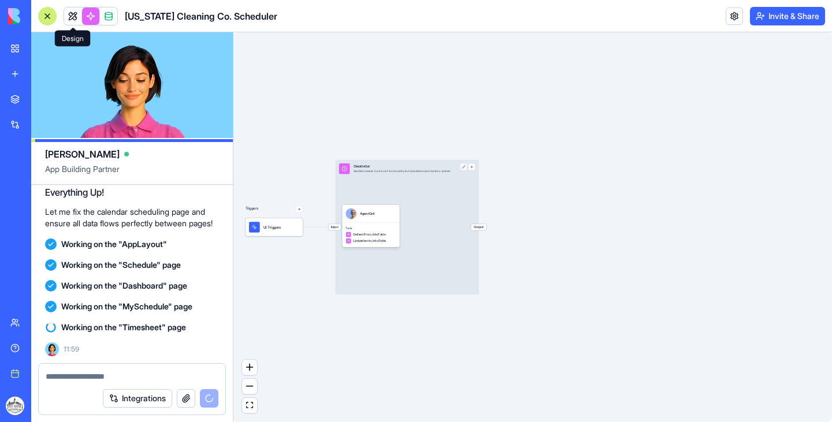
click at [66, 16] on link at bounding box center [72, 16] width 17 height 17
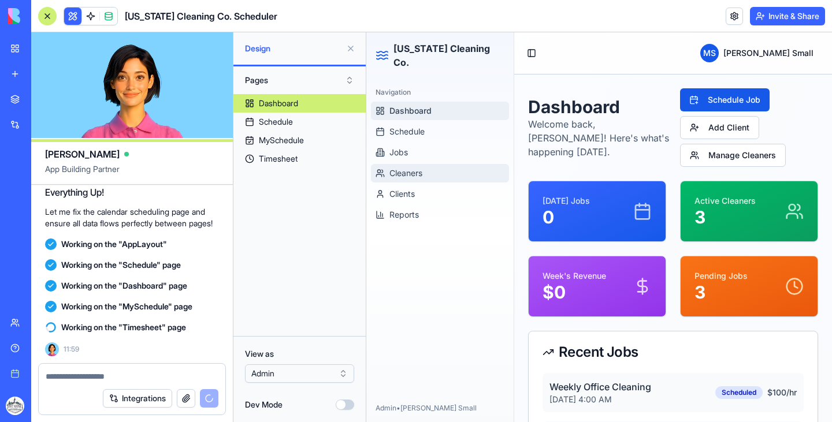
click at [415, 168] on span "Cleaners" at bounding box center [405, 174] width 33 height 12
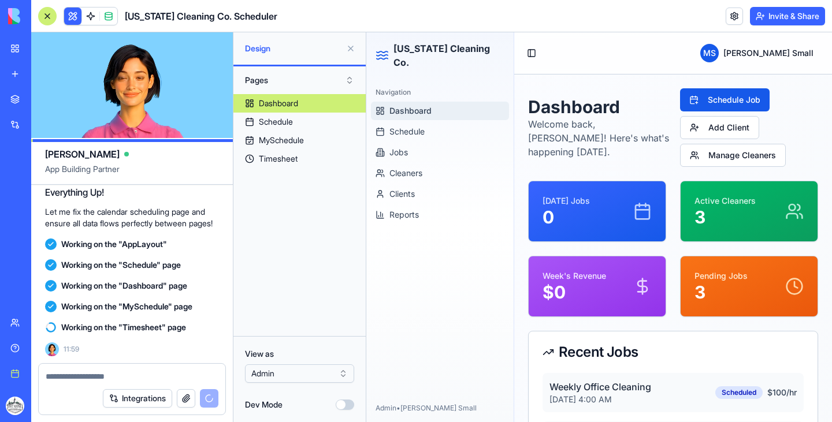
scroll to position [1284, 0]
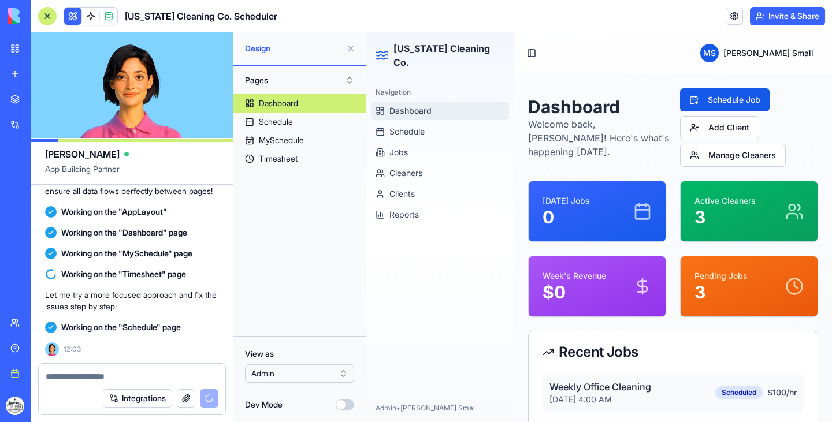
click at [43, 318] on div "Team" at bounding box center [35, 323] width 15 height 12
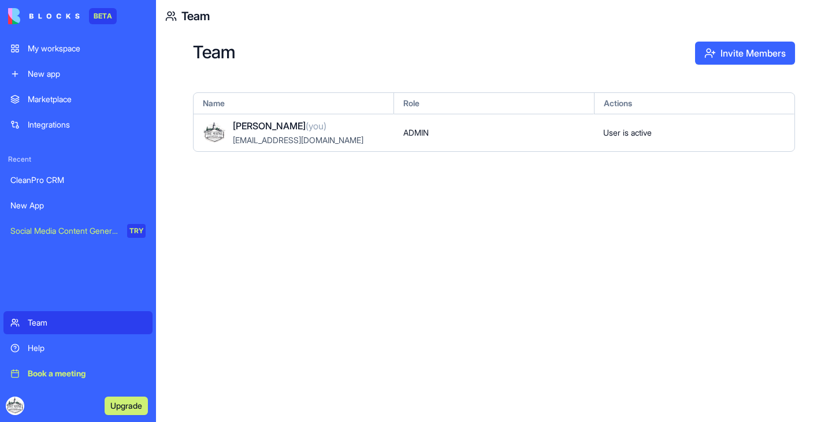
click at [718, 55] on button "Invite Members" at bounding box center [745, 53] width 100 height 23
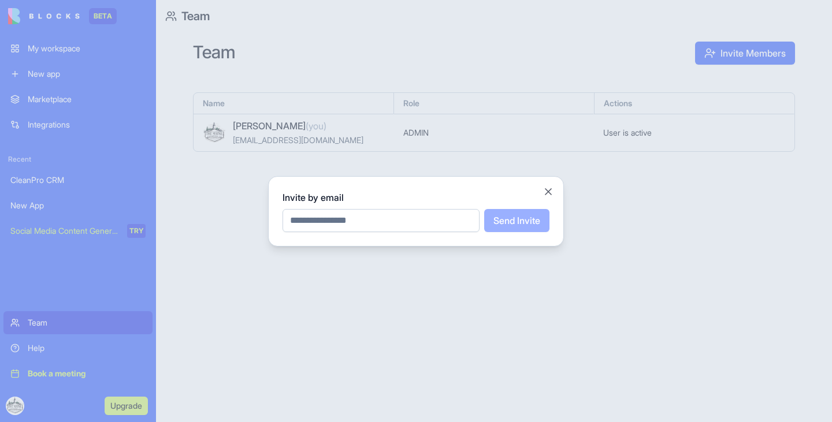
click at [417, 213] on input "email" at bounding box center [381, 220] width 197 height 23
click at [484, 209] on button "Send Invite" at bounding box center [516, 220] width 65 height 23
type input "**********"
click at [484, 209] on button "Send Invite" at bounding box center [516, 220] width 65 height 23
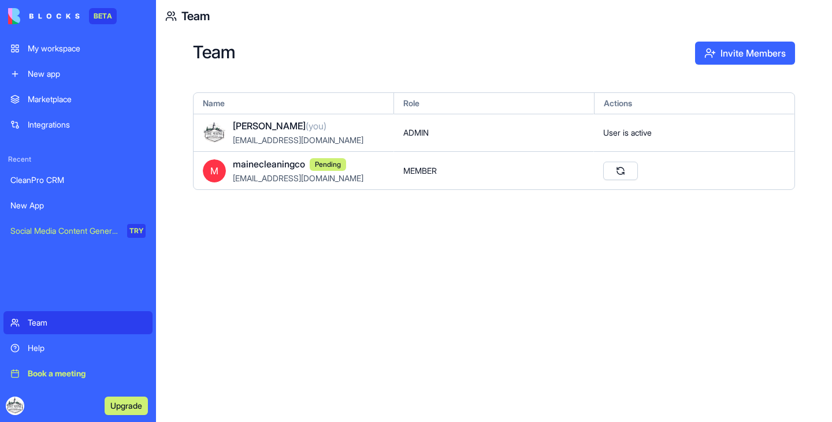
click at [72, 183] on div "CleanPro CRM" at bounding box center [77, 180] width 135 height 12
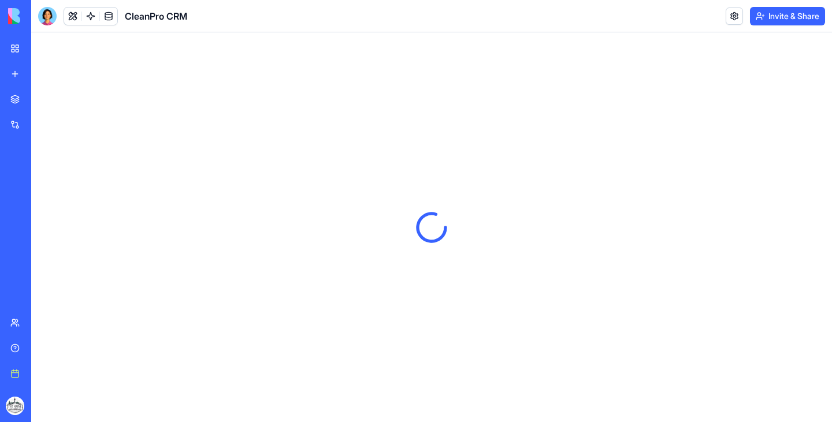
click at [43, 127] on div "Integrations" at bounding box center [35, 125] width 15 height 12
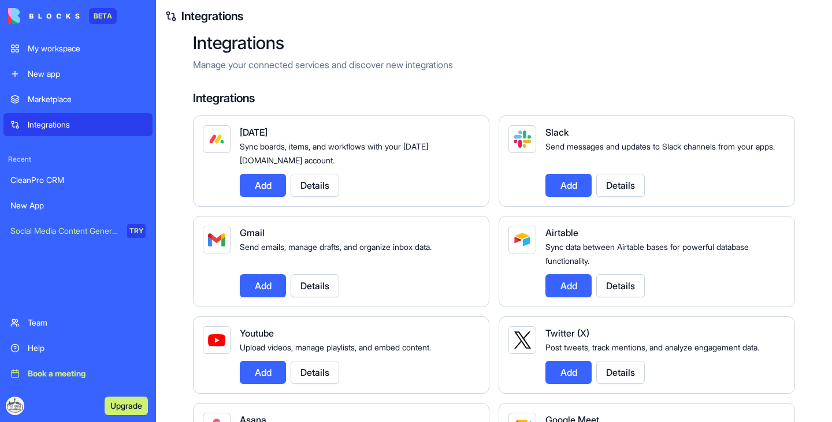
click at [75, 105] on link "Marketplace" at bounding box center [77, 99] width 149 height 23
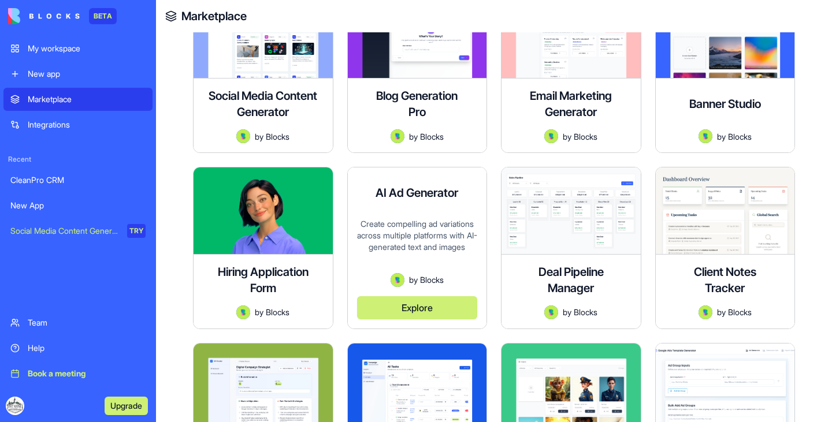
scroll to position [99, 0]
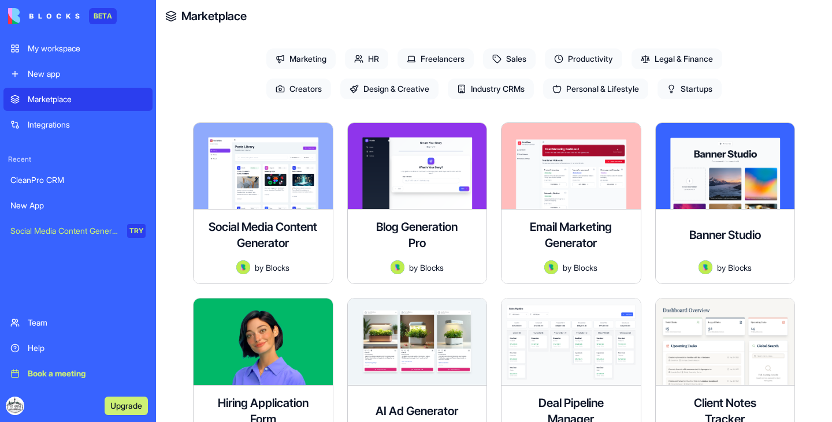
click at [503, 85] on span "Industry CRMs" at bounding box center [491, 89] width 86 height 21
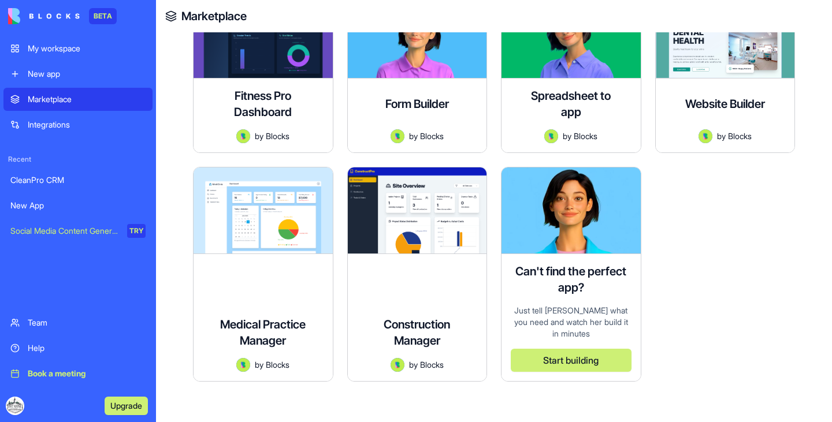
scroll to position [422, 0]
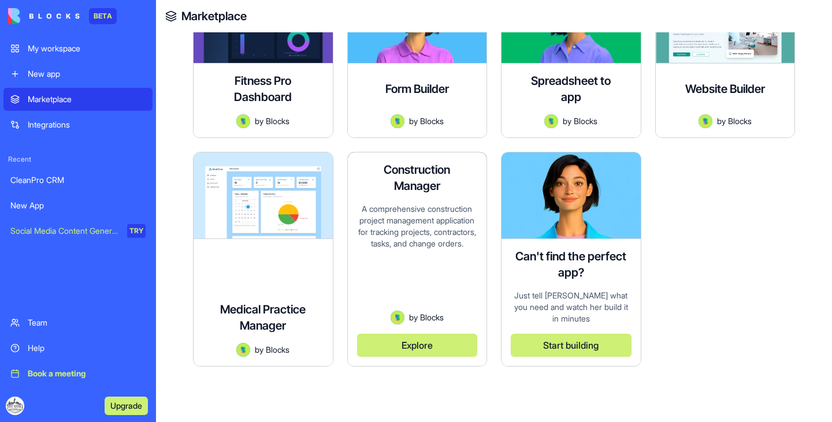
click at [440, 261] on div "A comprehensive construction project management application for tracking projec…" at bounding box center [417, 256] width 121 height 107
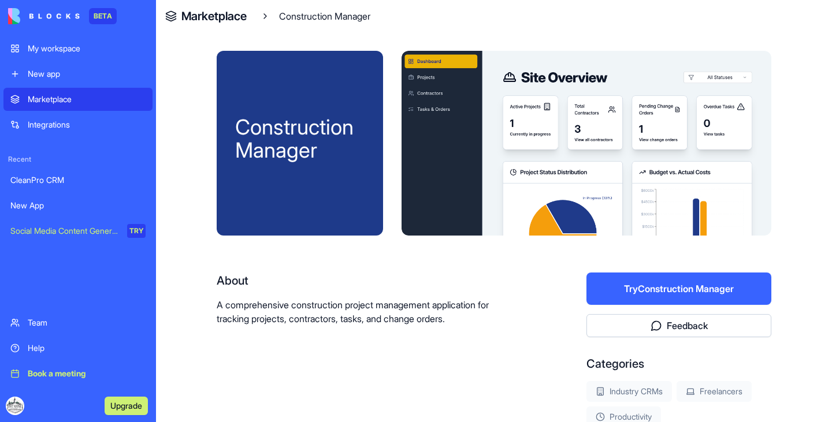
scroll to position [62, 0]
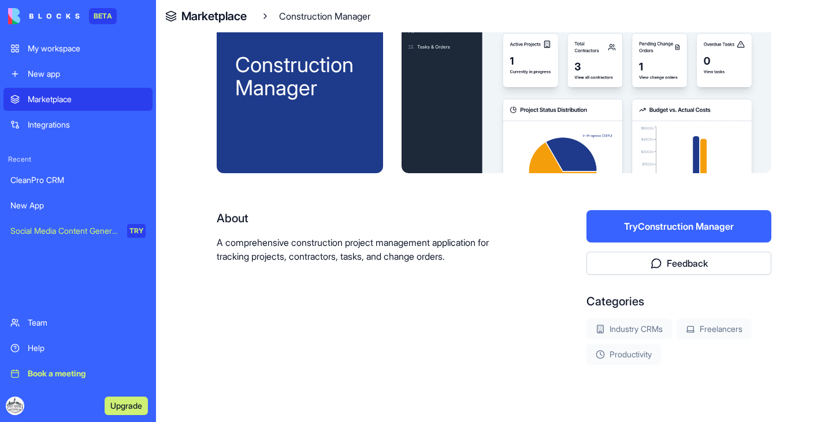
click at [682, 232] on button "Try Construction Manager" at bounding box center [678, 226] width 185 height 32
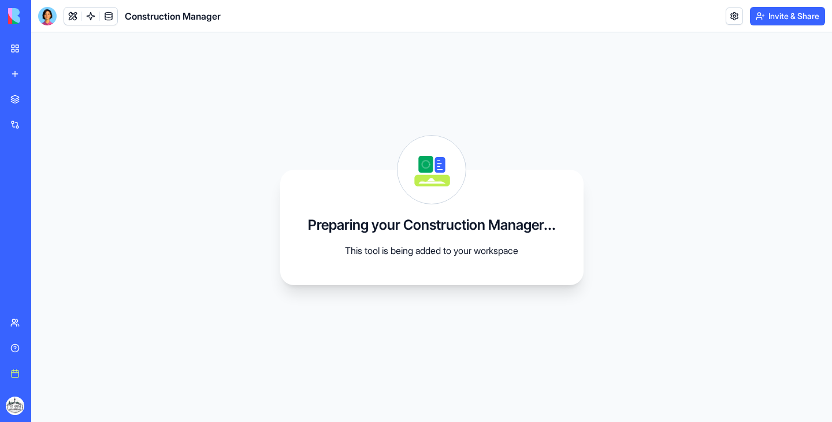
click at [50, 56] on link "My workspace" at bounding box center [26, 48] width 46 height 23
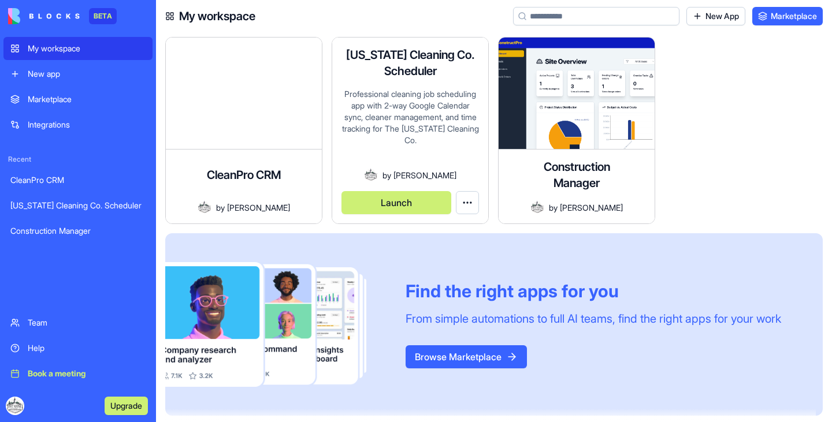
click at [415, 135] on div "Professional cleaning job scheduling app with 2-way Google Calendar sync, clean…" at bounding box center [410, 128] width 138 height 80
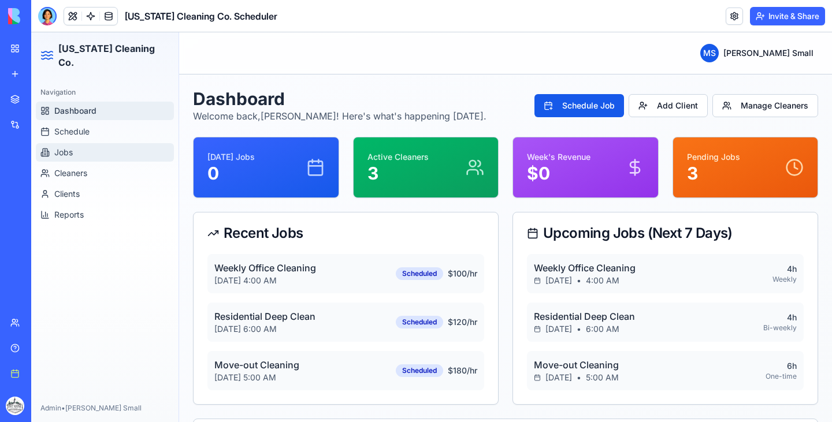
click at [84, 143] on button "Jobs" at bounding box center [105, 152] width 138 height 18
click at [86, 126] on span "Schedule" at bounding box center [71, 132] width 35 height 12
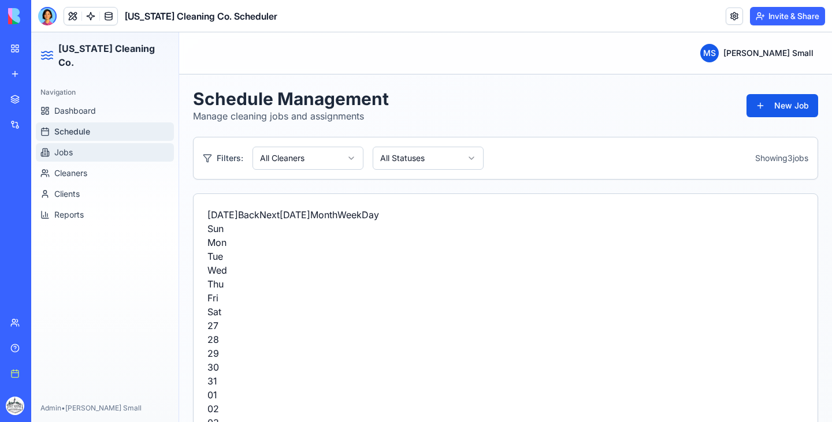
click at [98, 147] on button "Jobs" at bounding box center [105, 152] width 138 height 18
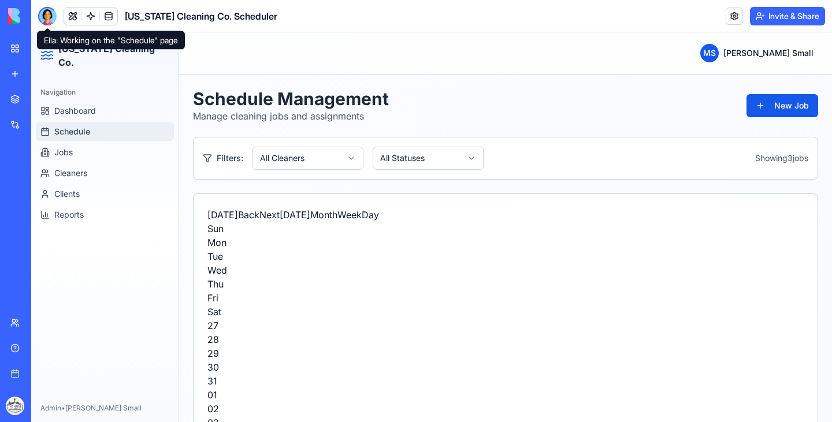
click at [46, 11] on div at bounding box center [47, 16] width 18 height 18
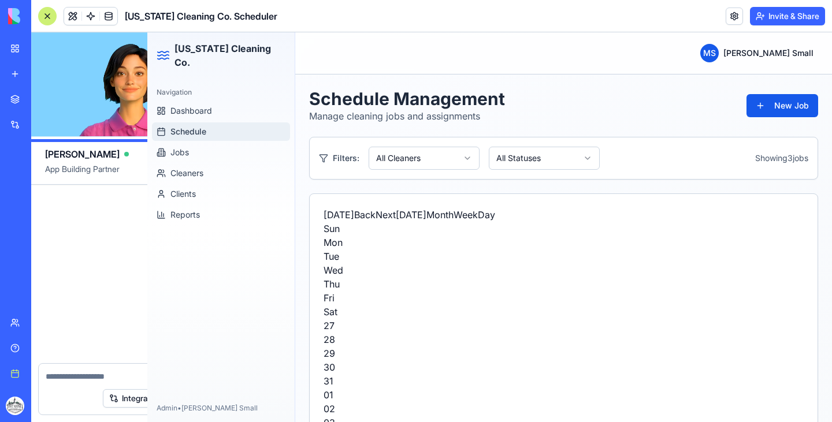
scroll to position [1284, 0]
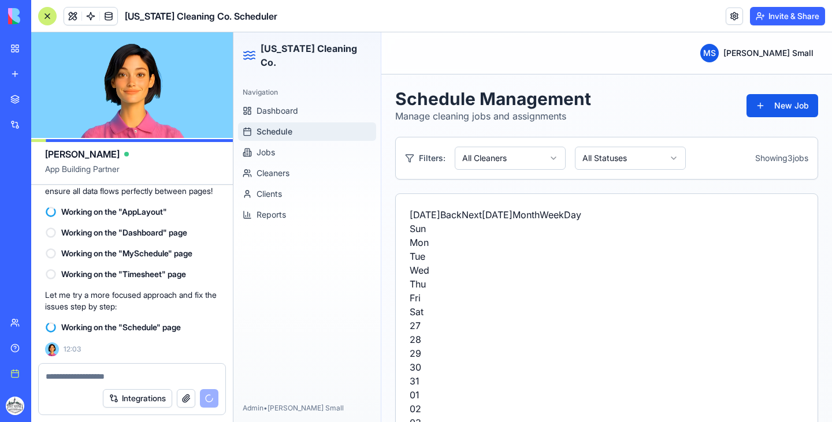
click at [91, 373] on textarea at bounding box center [132, 377] width 173 height 12
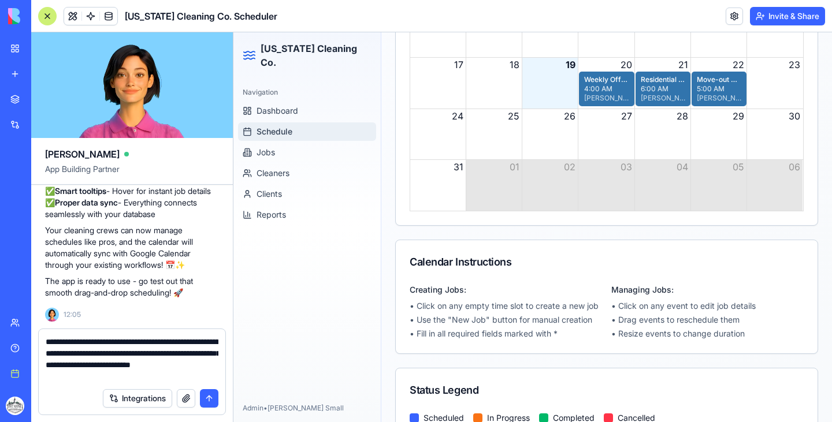
scroll to position [344, 0]
click at [604, 99] on div "[PERSON_NAME][EMAIL_ADDRESS][PERSON_NAME][DOMAIN_NAME]" at bounding box center [606, 97] width 44 height 9
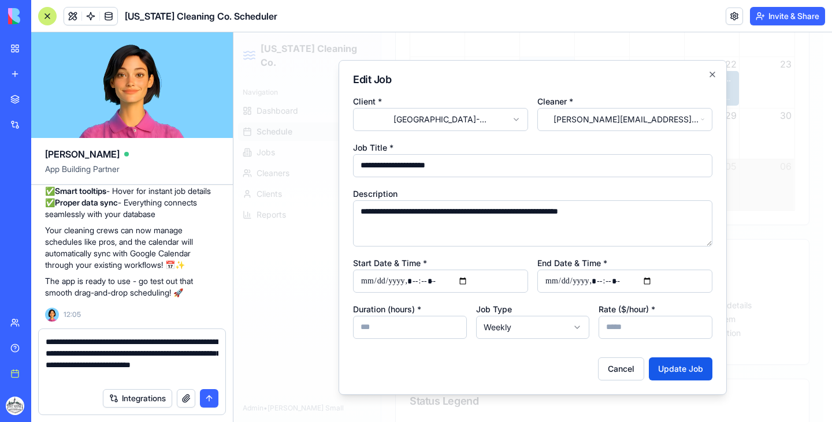
click at [709, 80] on h2 "Edit Job" at bounding box center [532, 80] width 359 height 10
click at [713, 72] on icon "button" at bounding box center [712, 74] width 9 height 9
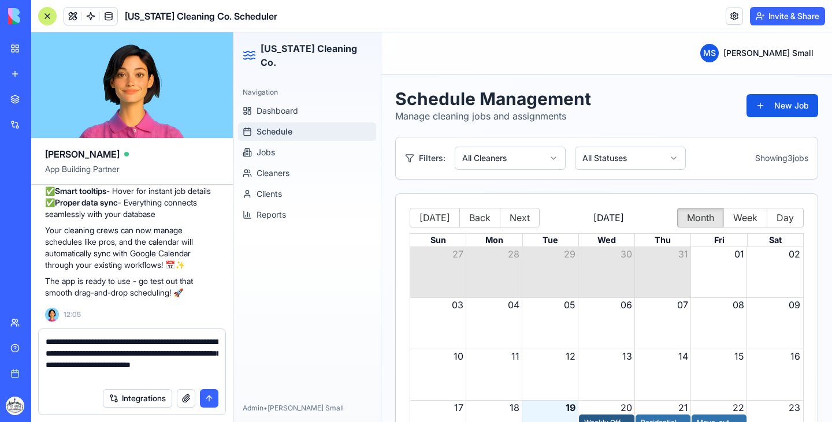
click at [84, 369] on textarea "**********" at bounding box center [132, 359] width 173 height 46
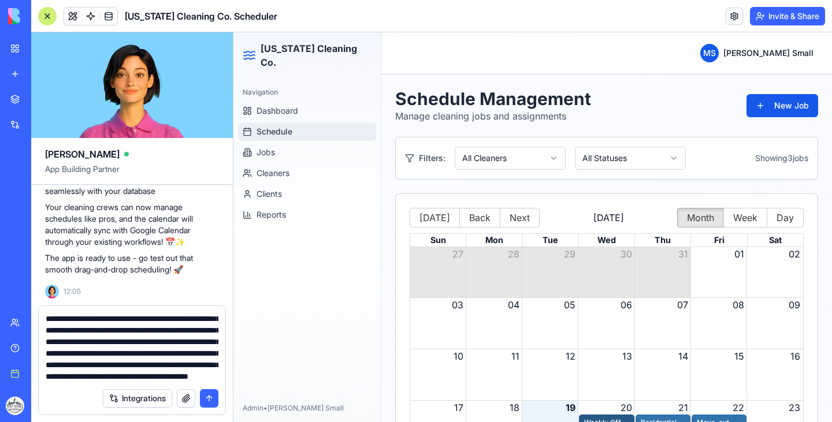
scroll to position [68, 0]
type textarea "**********"
click at [135, 400] on button "Integrations" at bounding box center [137, 398] width 69 height 18
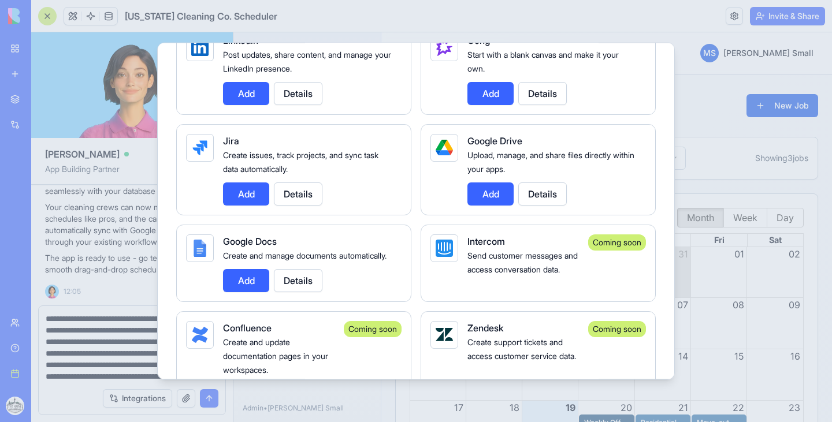
scroll to position [728, 0]
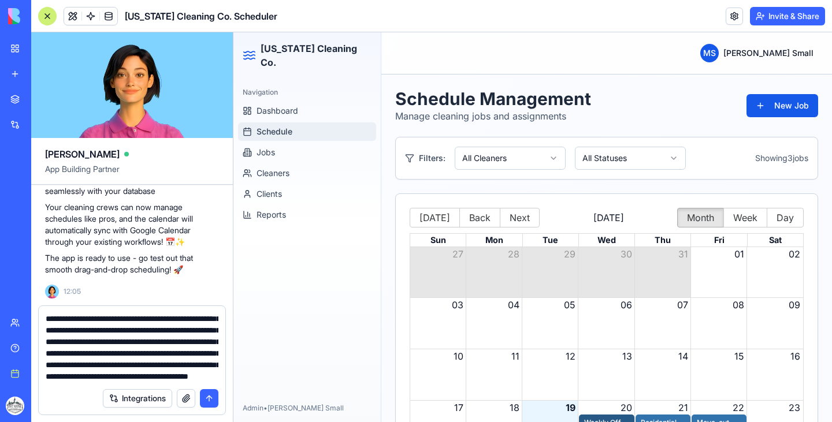
click at [206, 395] on button "submit" at bounding box center [209, 398] width 18 height 18
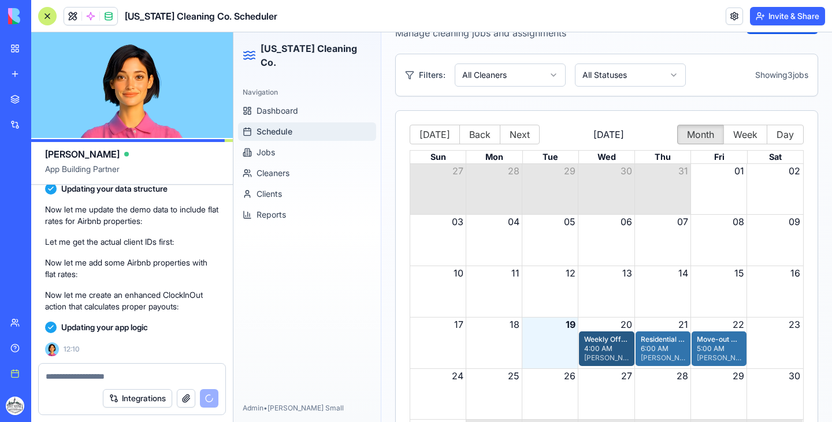
scroll to position [84, 0]
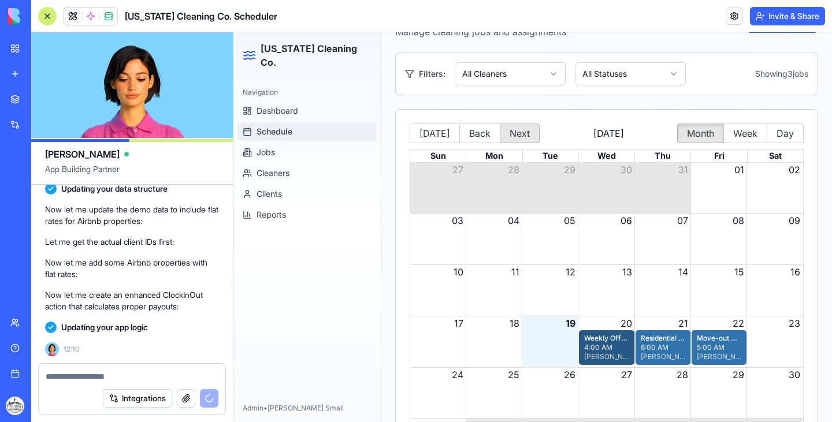
click at [515, 130] on button "Next" at bounding box center [520, 134] width 40 height 20
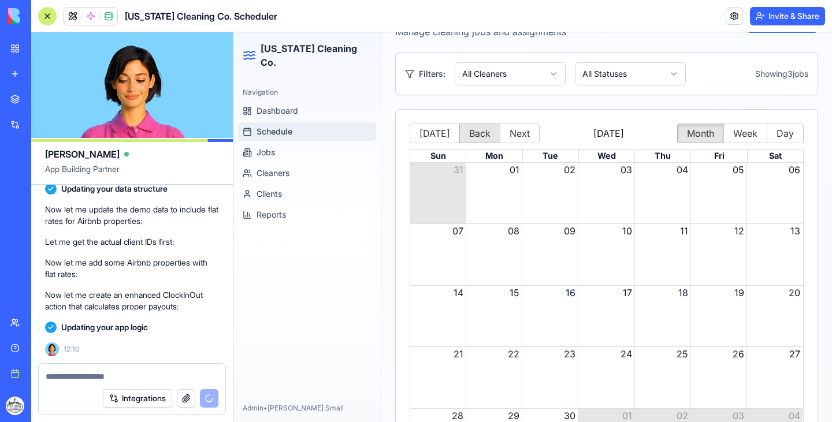
click at [466, 137] on button "Back" at bounding box center [479, 134] width 41 height 20
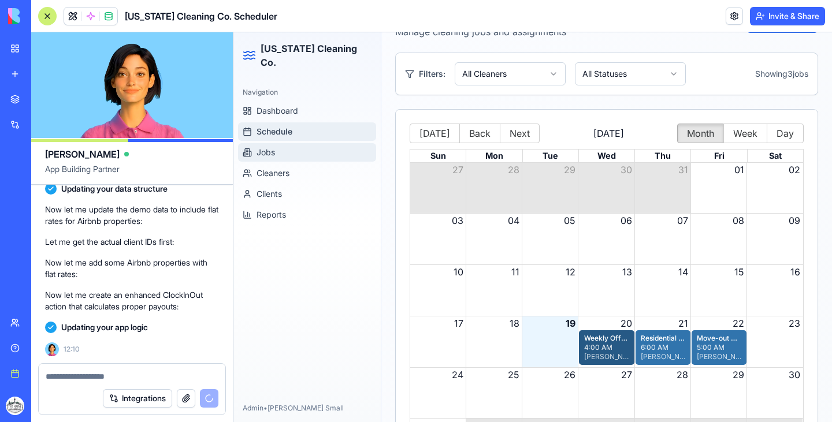
click at [300, 145] on button "Jobs" at bounding box center [307, 152] width 138 height 18
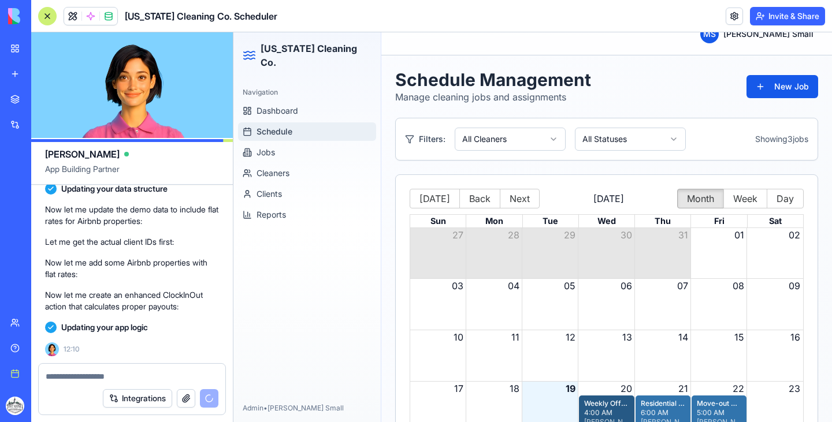
scroll to position [0, 0]
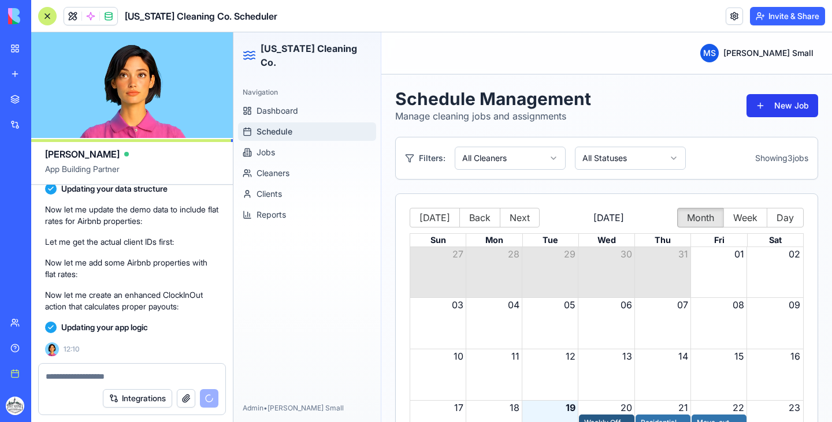
click at [788, 102] on button "New Job" at bounding box center [782, 105] width 72 height 23
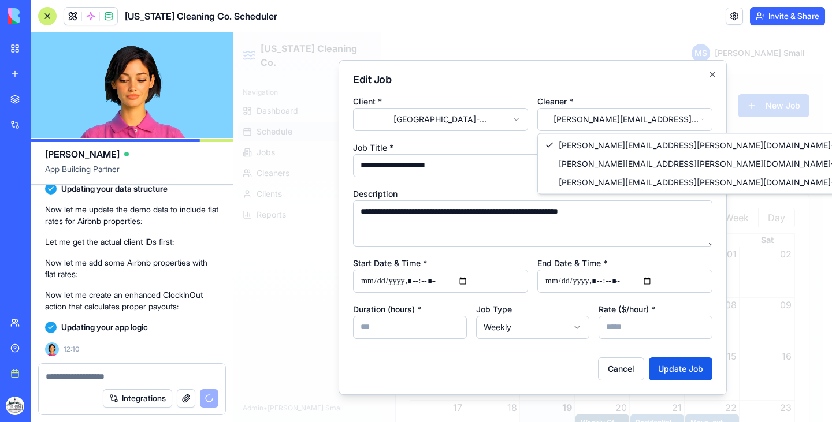
click at [633, 121] on body "[US_STATE] Cleaning Co. Navigation Dashboard Schedule Jobs Cleaners Clients Rep…" at bounding box center [528, 419] width 590 height 775
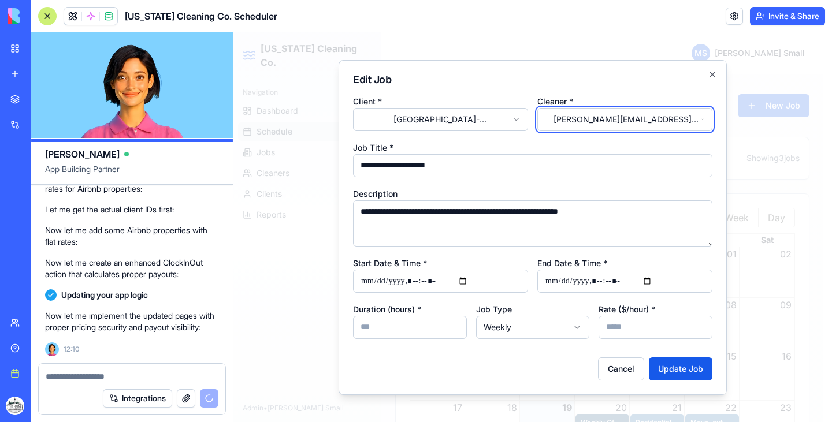
click at [512, 166] on body "[US_STATE] Cleaning Co. Navigation Dashboard Schedule Jobs Cleaners Clients Rep…" at bounding box center [528, 419] width 590 height 775
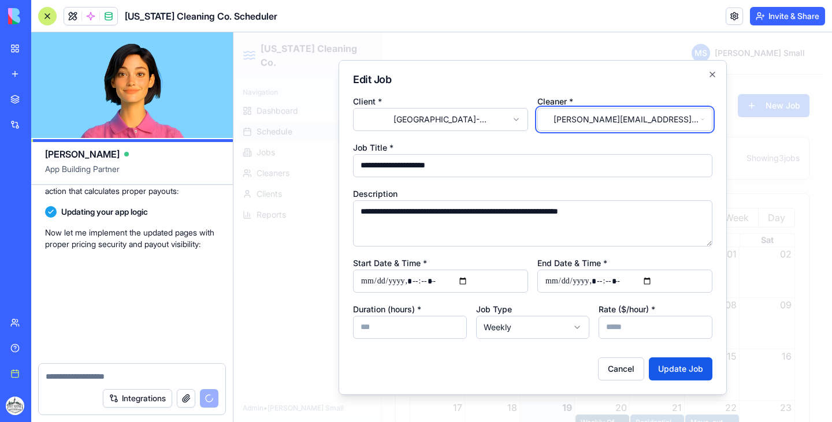
scroll to position [2185, 0]
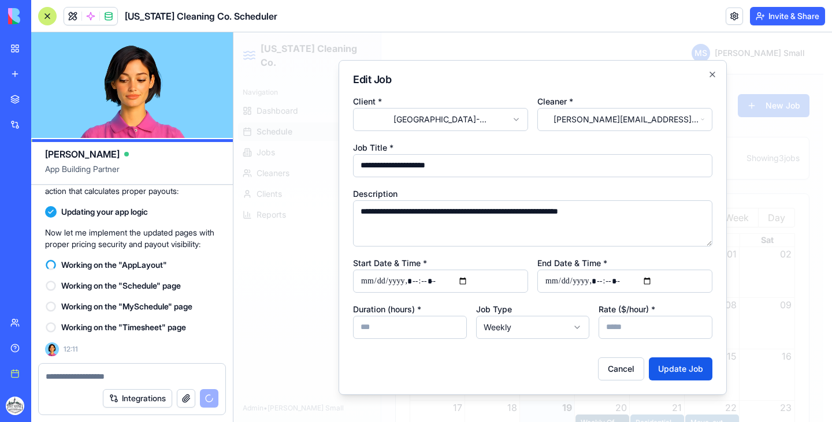
click at [561, 280] on input "End Date & Time *" at bounding box center [624, 281] width 175 height 23
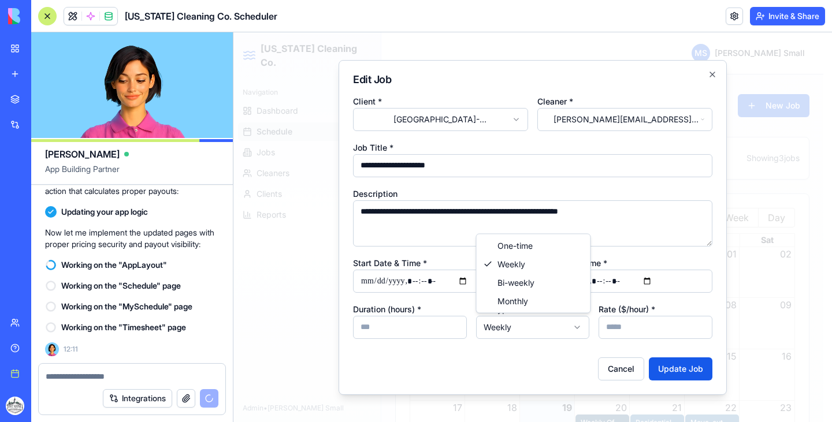
click at [531, 331] on body "[US_STATE] Cleaning Co. Navigation Dashboard Schedule Jobs Cleaners Clients Rep…" at bounding box center [528, 419] width 590 height 775
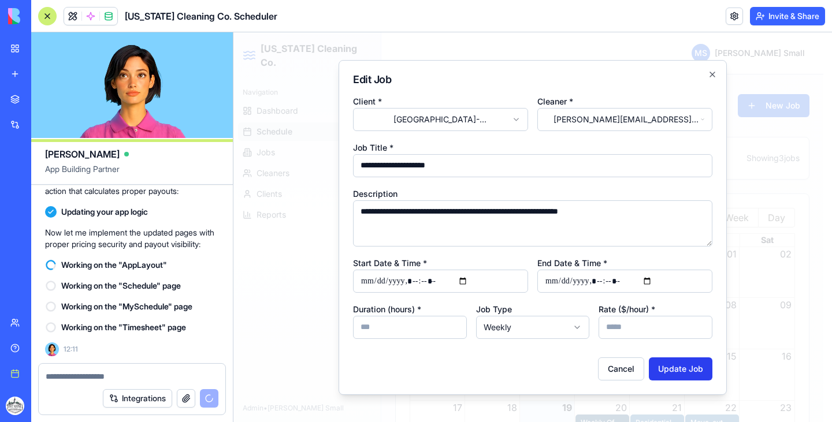
click at [687, 371] on button "Update Job" at bounding box center [681, 369] width 64 height 23
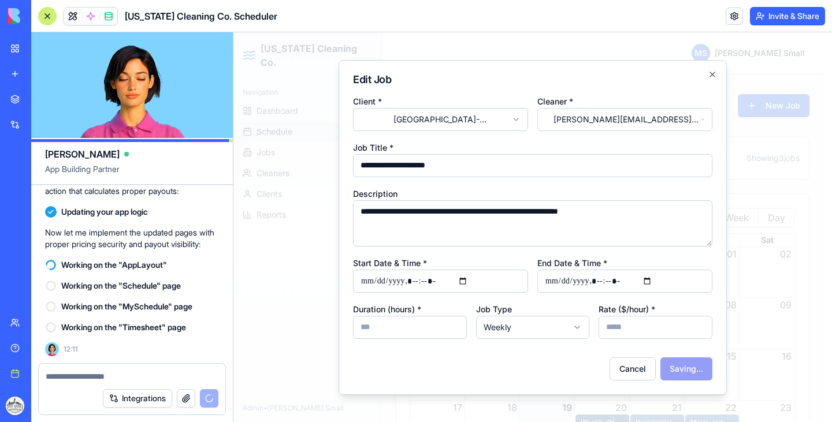
select select
select select "********"
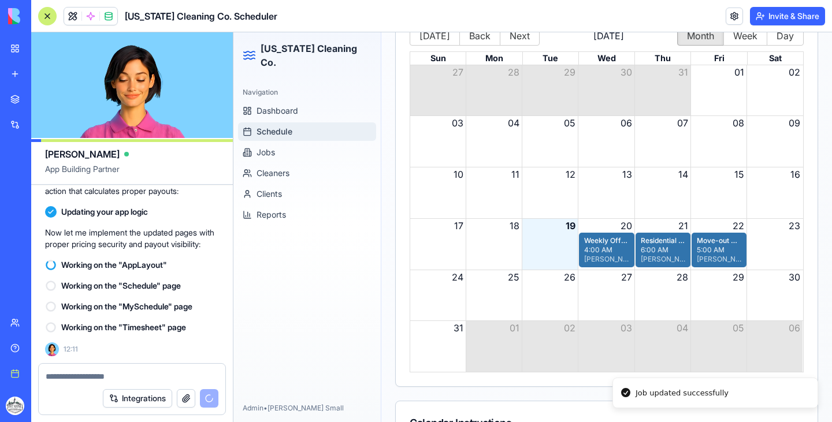
scroll to position [183, 0]
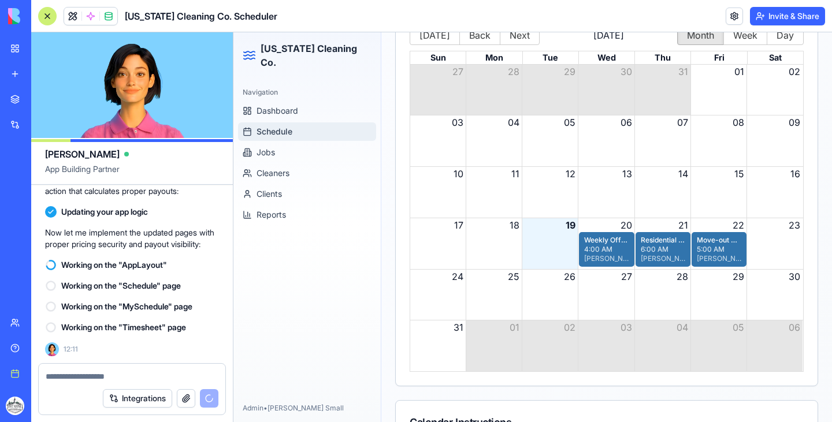
click at [142, 400] on button "Integrations" at bounding box center [137, 398] width 69 height 18
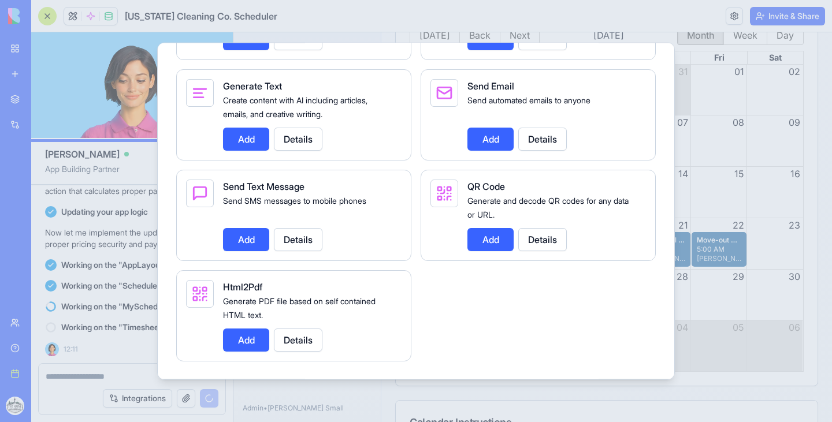
scroll to position [1676, 0]
click at [299, 250] on button "Details" at bounding box center [298, 239] width 49 height 23
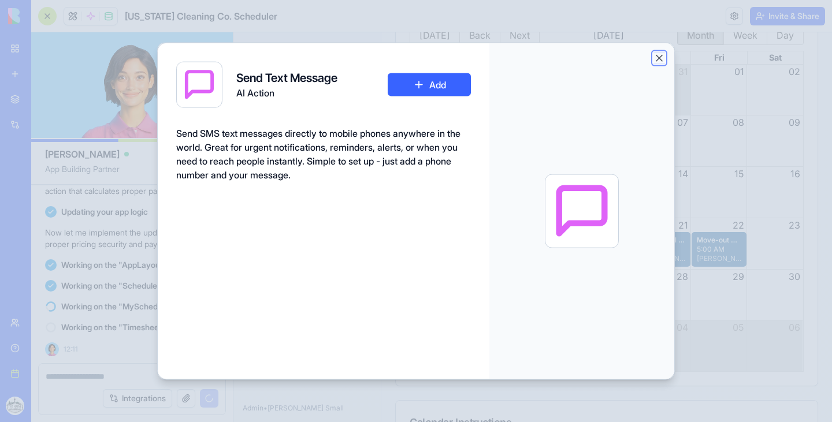
click at [660, 54] on button "Close" at bounding box center [659, 58] width 12 height 12
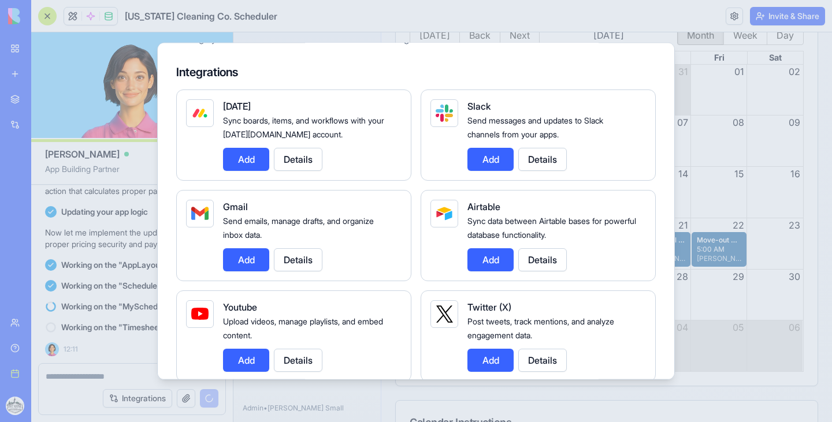
scroll to position [0, 0]
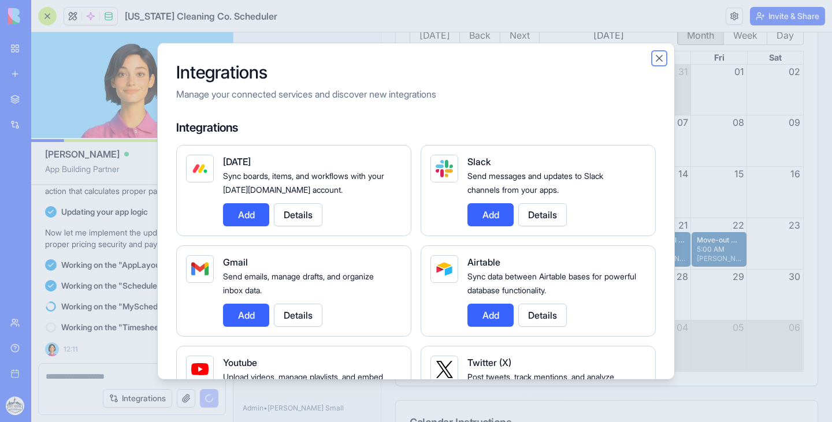
click at [659, 59] on button "Close" at bounding box center [659, 58] width 12 height 12
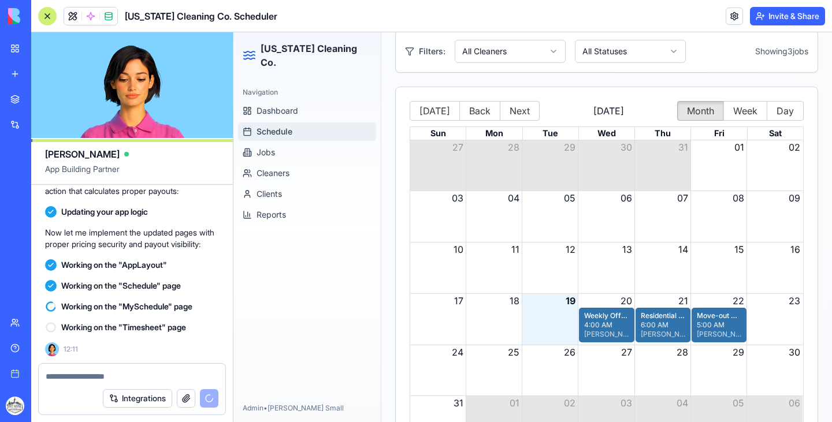
scroll to position [106, 0]
click at [722, 16] on header "[US_STATE] Cleaning Co. Scheduler Invite & Share" at bounding box center [431, 16] width 801 height 32
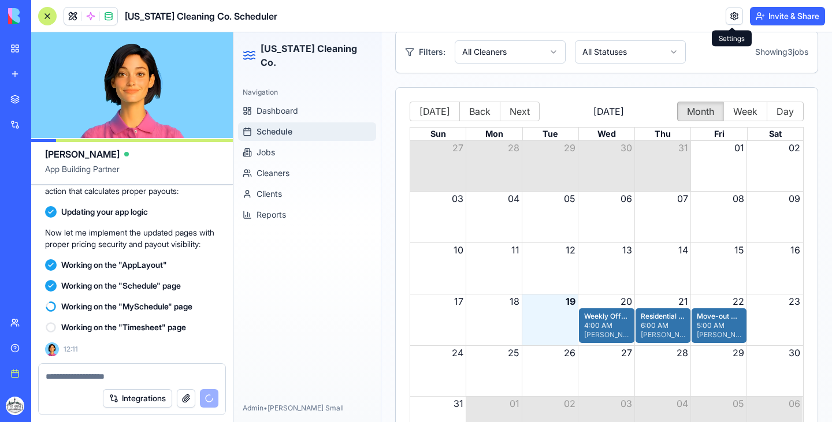
click at [726, 17] on link at bounding box center [734, 16] width 17 height 17
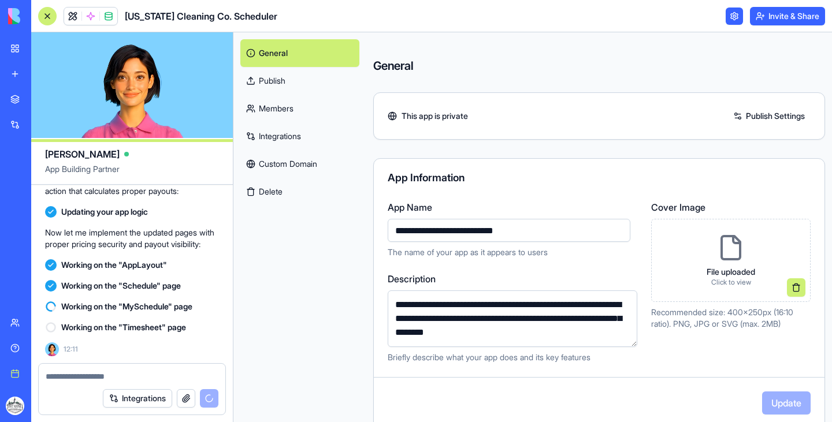
click at [282, 131] on link "Integrations" at bounding box center [299, 136] width 119 height 28
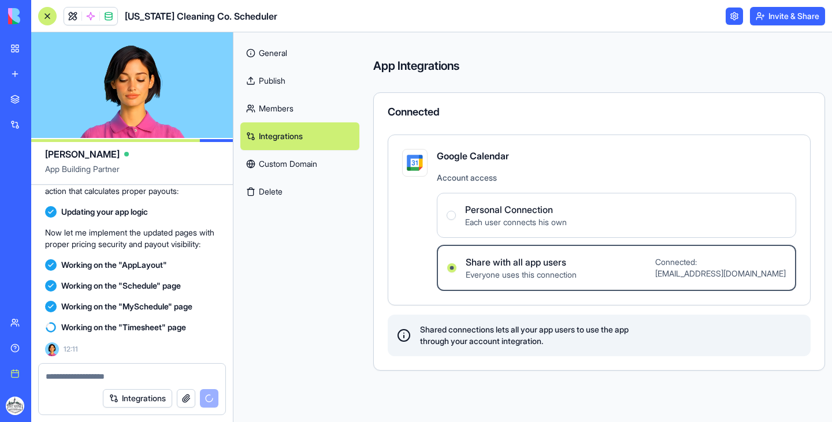
click at [489, 269] on span "Share with all app users" at bounding box center [521, 262] width 111 height 14
click at [456, 269] on users "Share with all app users Everyone uses this connection Connected: [EMAIL_ADDRES…" at bounding box center [451, 267] width 9 height 9
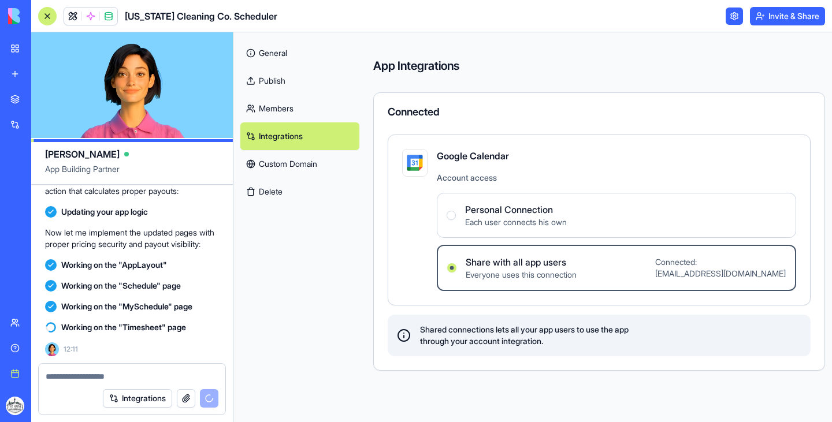
click at [297, 113] on link "Members" at bounding box center [299, 109] width 119 height 28
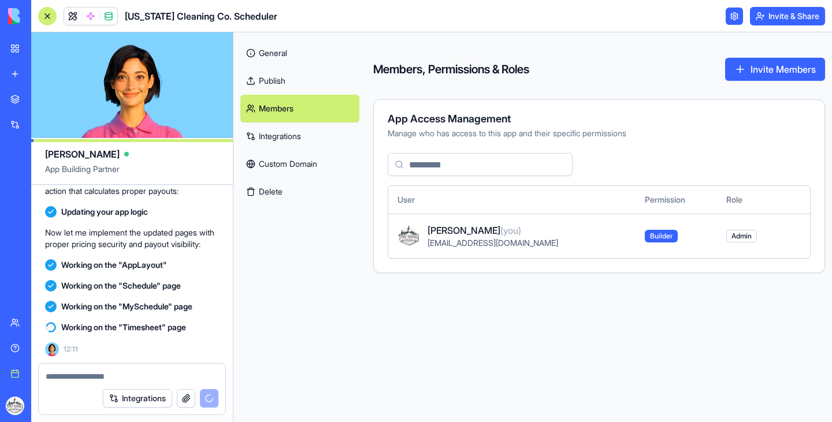
click at [289, 87] on link "Publish" at bounding box center [299, 81] width 119 height 28
click at [284, 165] on link "Custom Domain" at bounding box center [299, 164] width 119 height 28
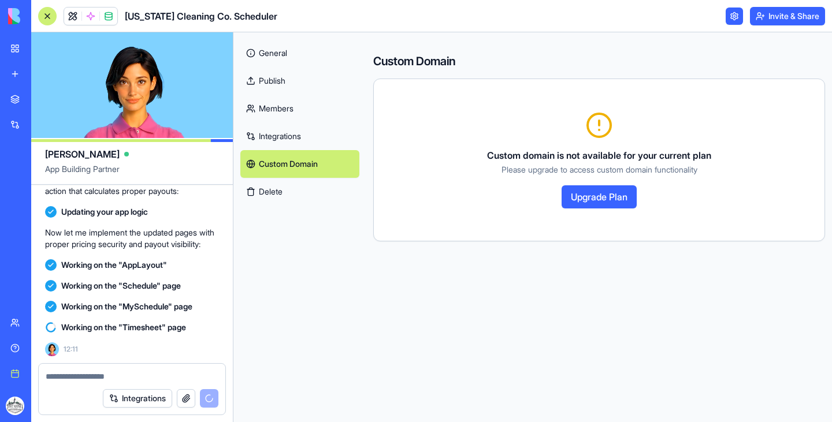
click at [726, 18] on link at bounding box center [734, 16] width 17 height 17
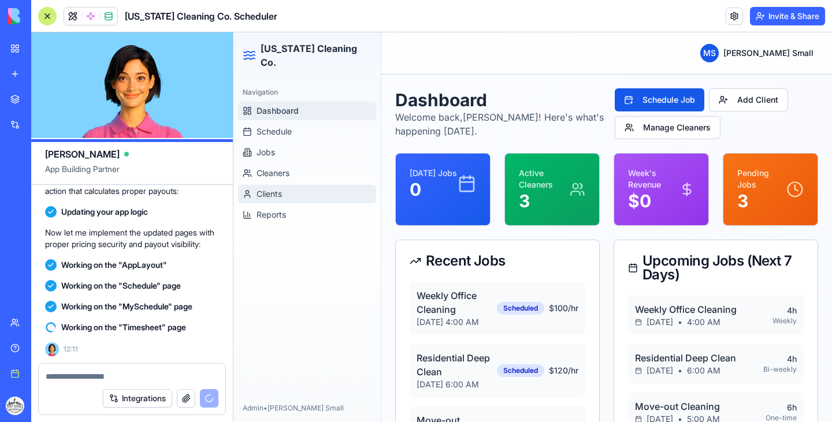
click at [306, 185] on button "Clients" at bounding box center [307, 194] width 138 height 18
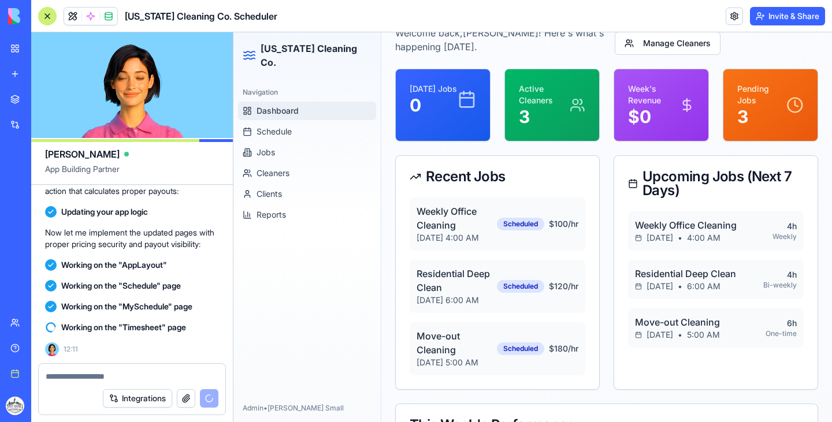
scroll to position [85, 0]
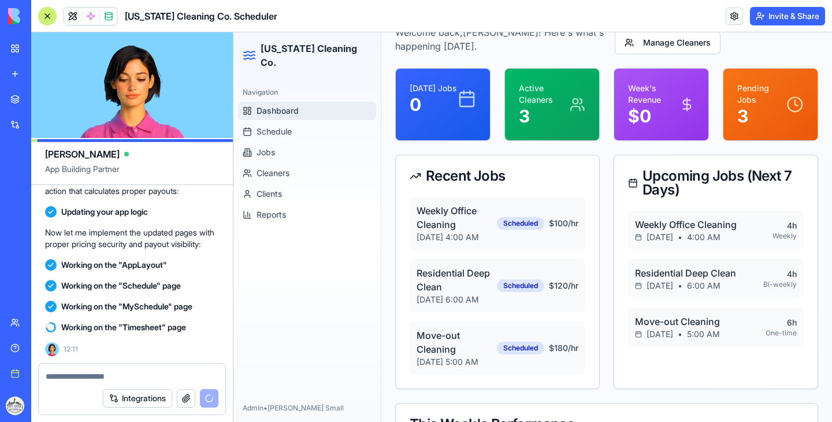
click at [535, 113] on p "3" at bounding box center [544, 116] width 51 height 21
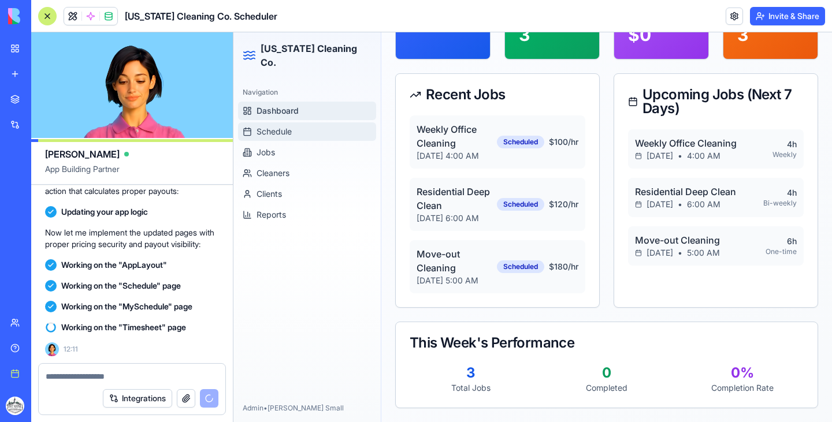
click at [315, 122] on link "Schedule" at bounding box center [307, 131] width 138 height 18
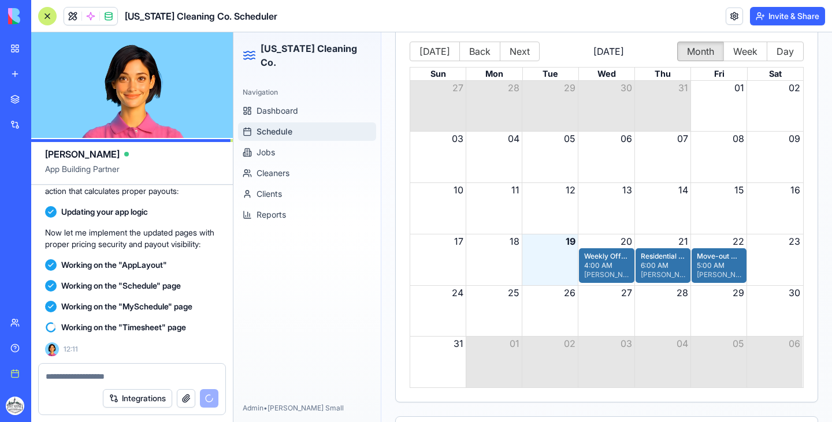
click at [603, 269] on div "4:00 AM" at bounding box center [606, 265] width 44 height 9
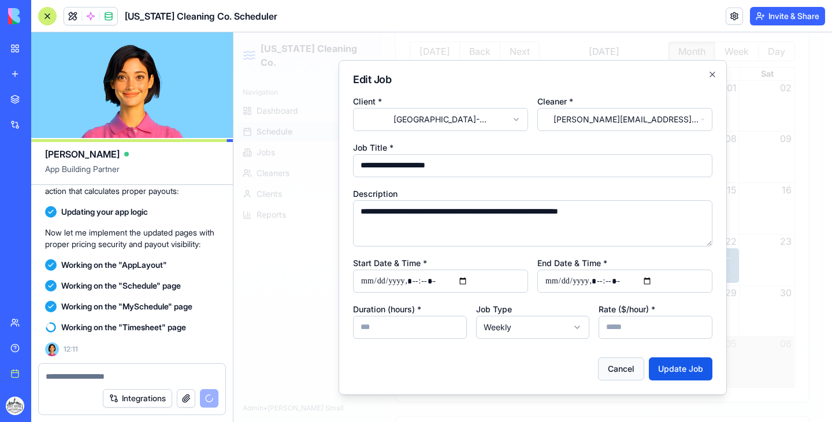
click at [625, 367] on button "Cancel" at bounding box center [621, 369] width 46 height 23
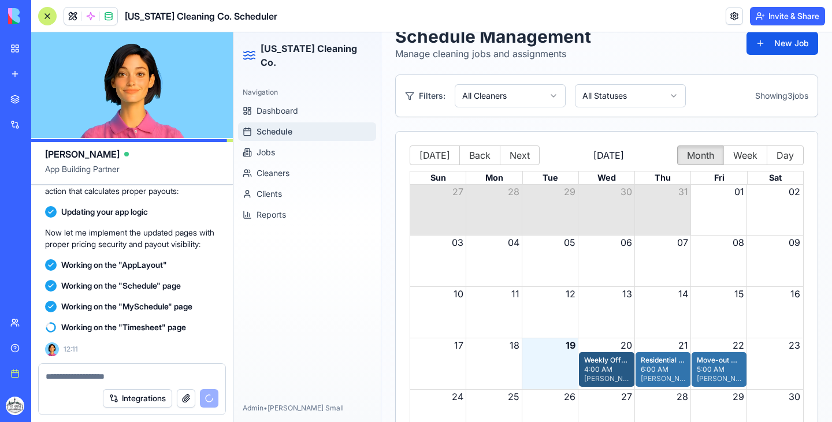
scroll to position [60, 0]
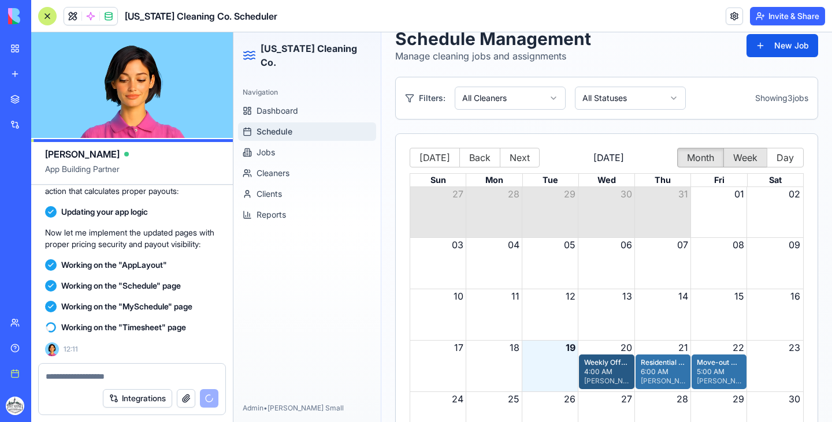
click at [747, 157] on button "Week" at bounding box center [745, 158] width 44 height 20
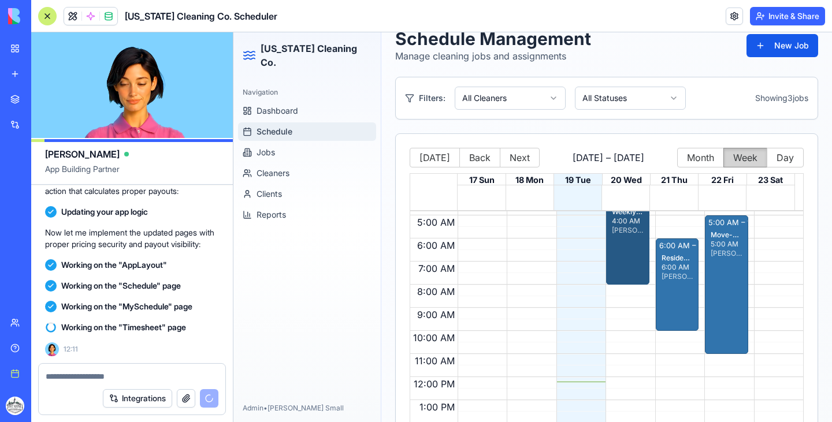
scroll to position [0, 0]
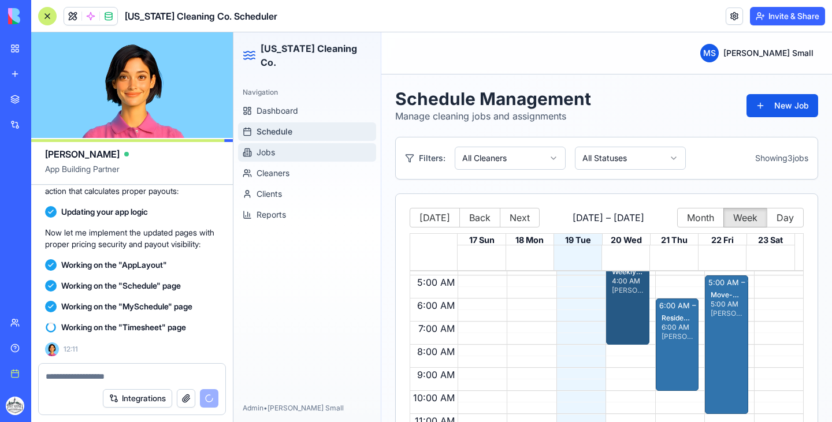
click at [321, 146] on button "Jobs" at bounding box center [307, 152] width 138 height 18
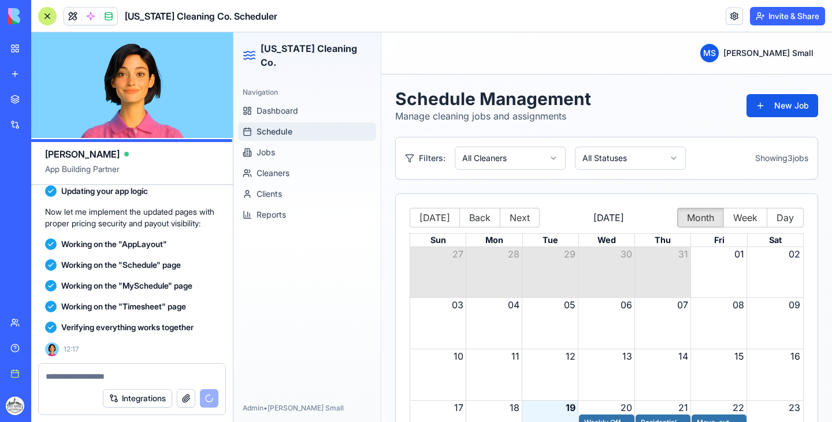
scroll to position [2703, 0]
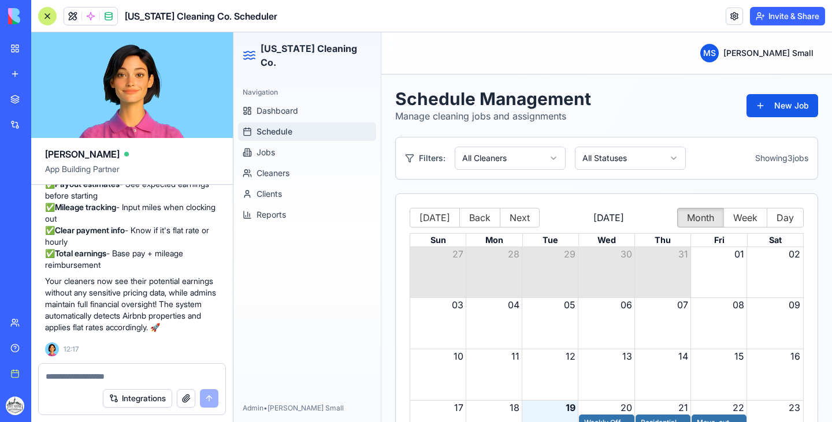
click at [105, 376] on textarea at bounding box center [132, 377] width 173 height 12
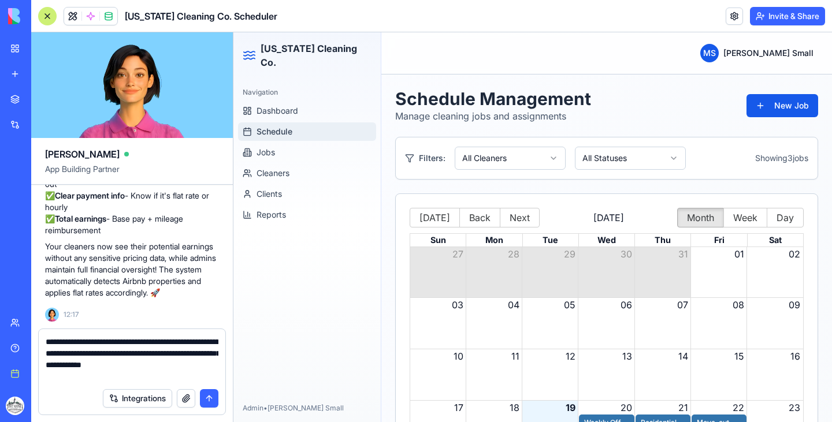
type textarea "**********"
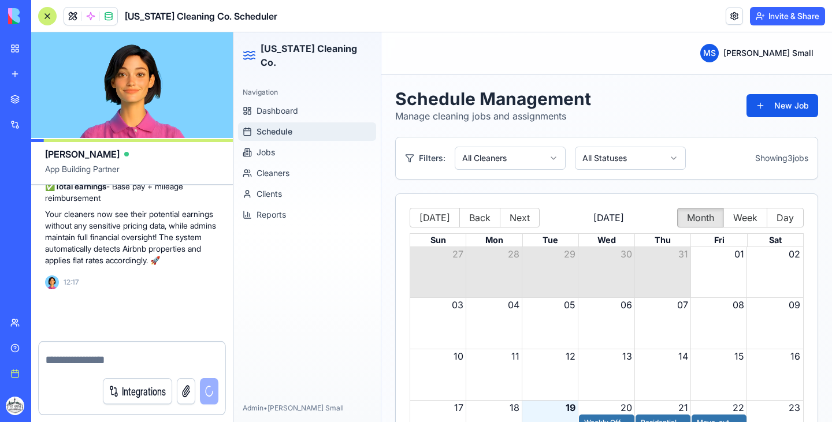
scroll to position [2781, 0]
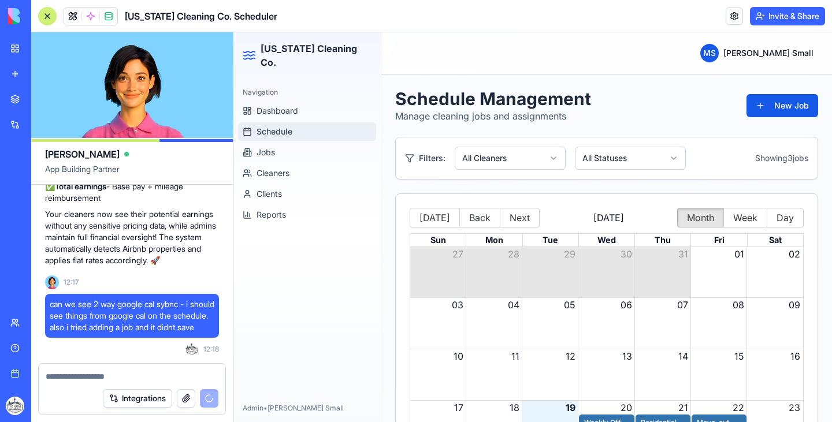
click at [105, 376] on textarea at bounding box center [132, 377] width 173 height 12
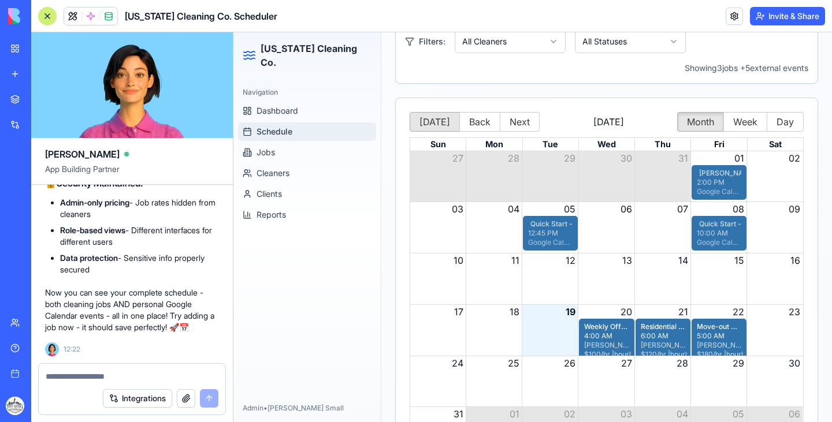
scroll to position [118, 0]
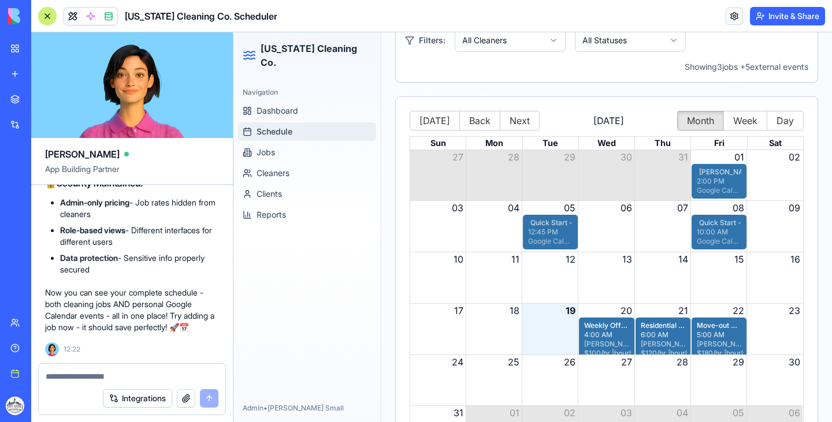
click at [130, 369] on div at bounding box center [132, 373] width 187 height 18
click at [114, 378] on textarea at bounding box center [132, 377] width 173 height 12
type textarea "*****"
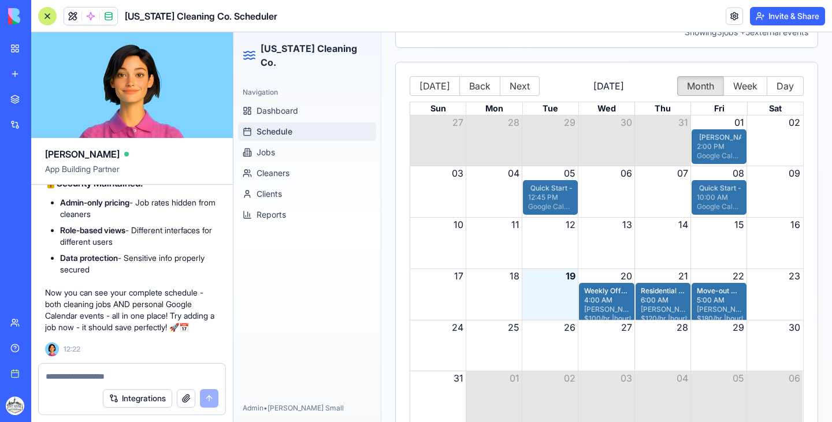
scroll to position [153, 0]
click at [610, 314] on div "[PERSON_NAME][EMAIL_ADDRESS][PERSON_NAME][DOMAIN_NAME]" at bounding box center [606, 308] width 44 height 9
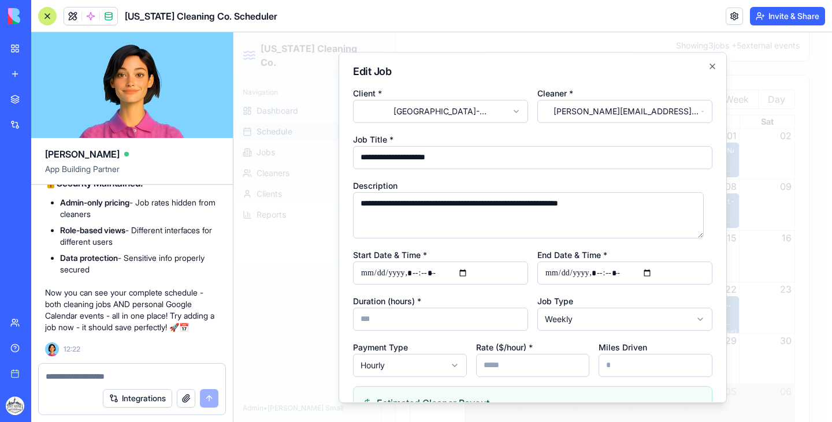
scroll to position [110, 0]
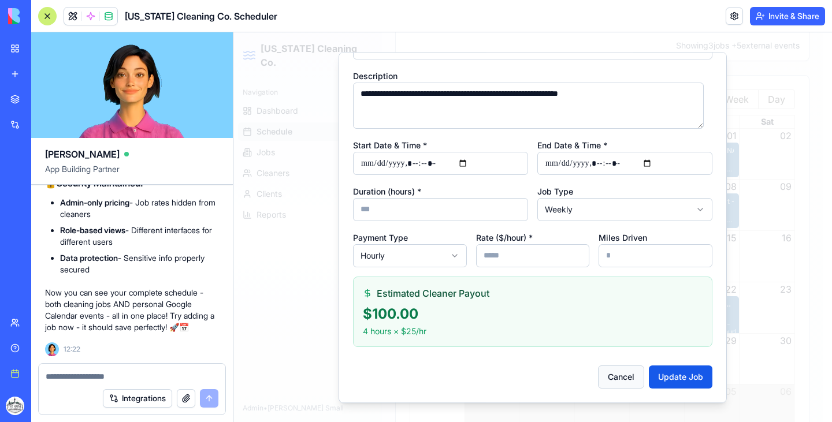
click at [615, 385] on button "Cancel" at bounding box center [621, 377] width 46 height 23
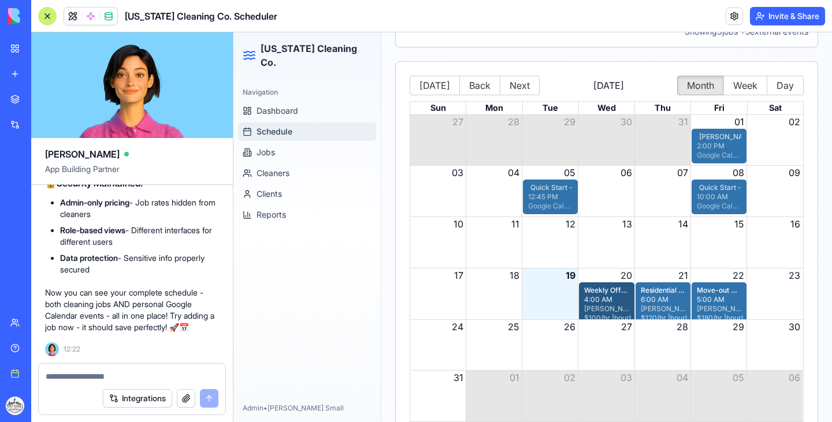
scroll to position [0, 0]
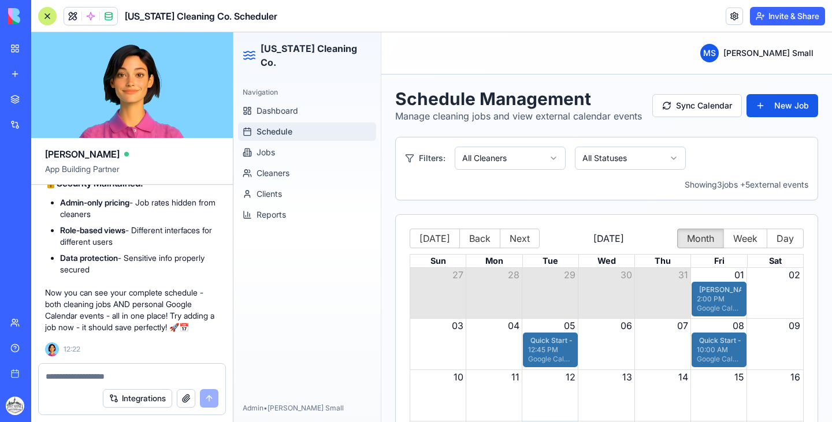
click at [107, 366] on div at bounding box center [132, 373] width 187 height 18
click at [105, 370] on div at bounding box center [132, 373] width 187 height 18
click at [98, 377] on textarea at bounding box center [132, 377] width 173 height 12
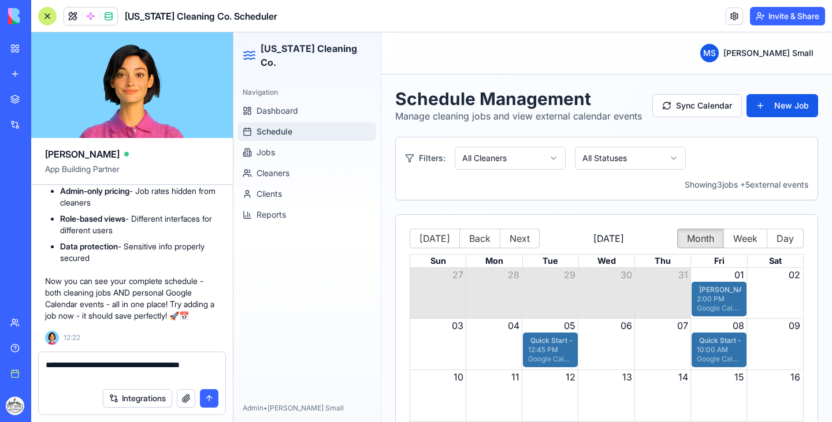
type textarea "**********"
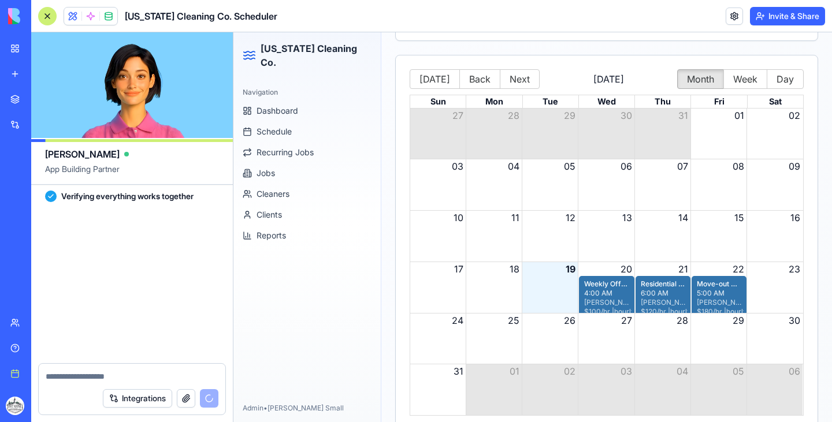
scroll to position [5127, 0]
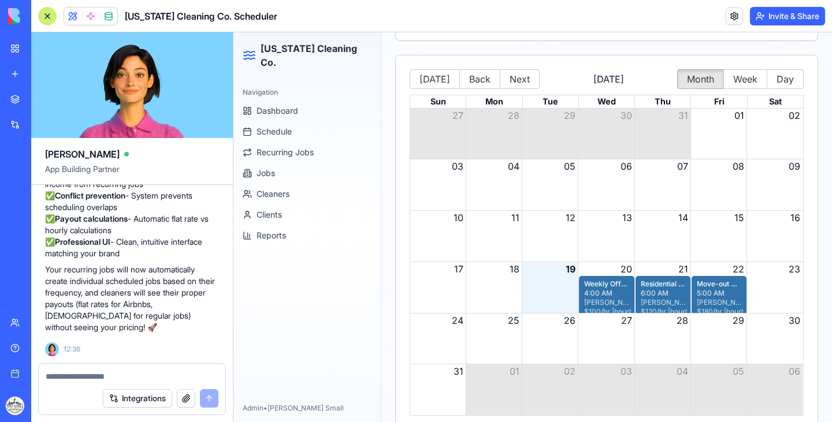
click at [6, 128] on link "Integrations" at bounding box center [26, 124] width 46 height 23
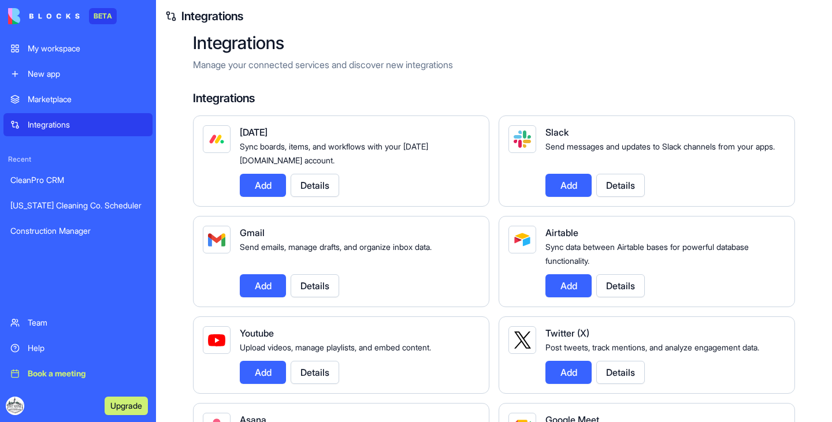
click at [79, 209] on div "[US_STATE] Cleaning Co. Scheduler" at bounding box center [77, 206] width 135 height 12
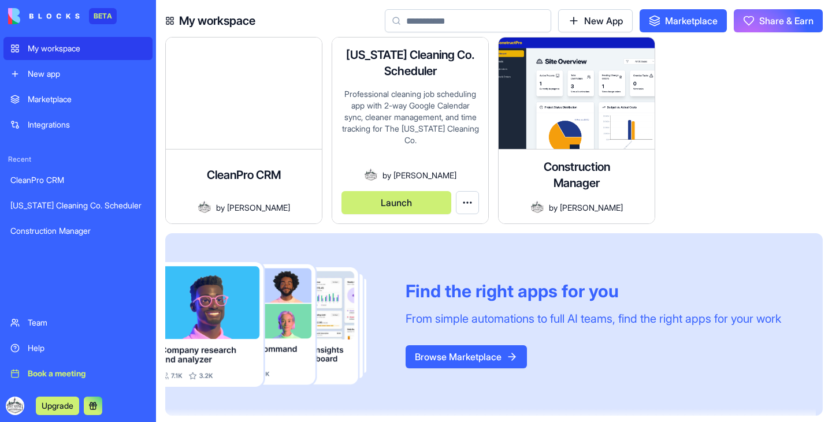
click at [409, 199] on button "Launch" at bounding box center [396, 202] width 110 height 23
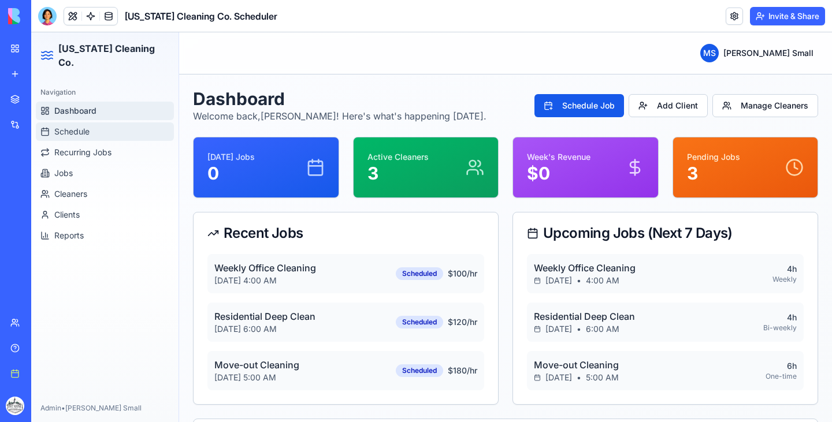
click at [116, 122] on link "Schedule" at bounding box center [105, 131] width 138 height 18
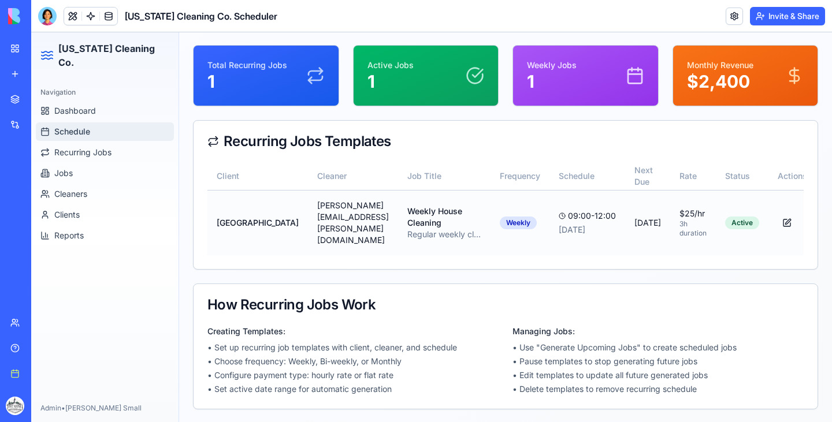
scroll to position [0, 39]
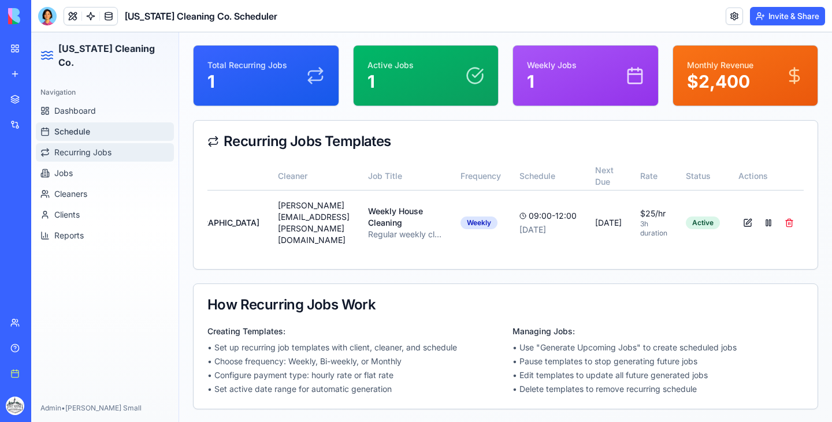
click at [101, 147] on span "Recurring Jobs" at bounding box center [82, 153] width 57 height 12
click at [64, 105] on span "Dashboard" at bounding box center [75, 111] width 42 height 12
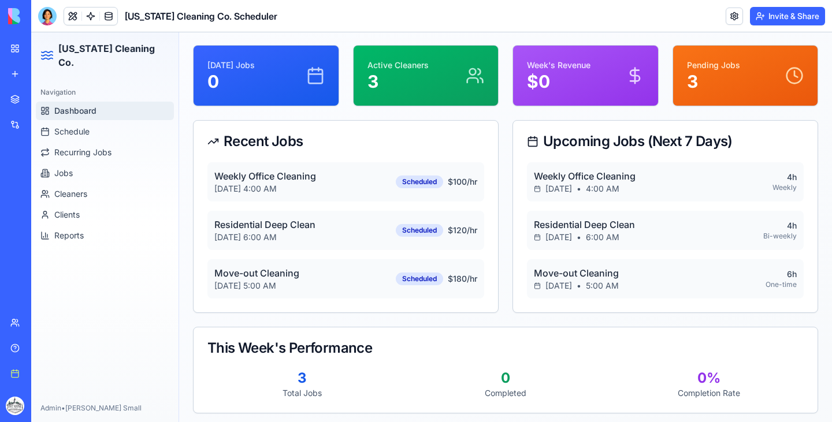
scroll to position [97, 0]
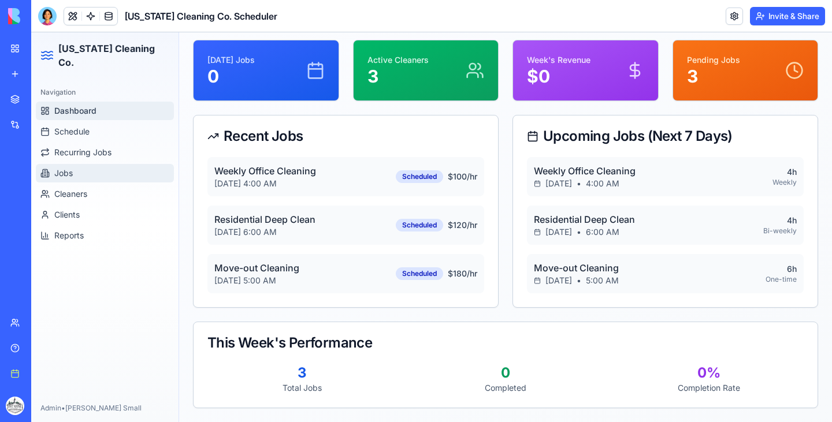
click at [108, 168] on button "Jobs" at bounding box center [105, 173] width 138 height 18
click at [87, 187] on button "Cleaners" at bounding box center [105, 194] width 138 height 18
click at [43, 209] on div "[US_STATE] Cleaning Co. Scheduler" at bounding box center [26, 206] width 32 height 12
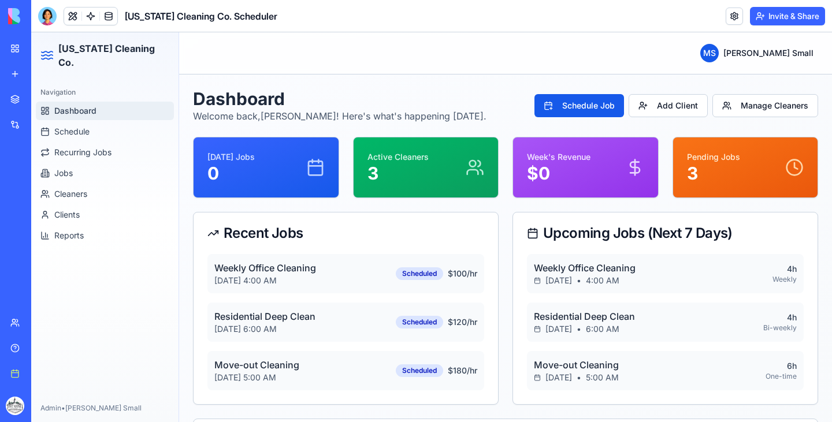
click at [49, 14] on div at bounding box center [47, 16] width 18 height 18
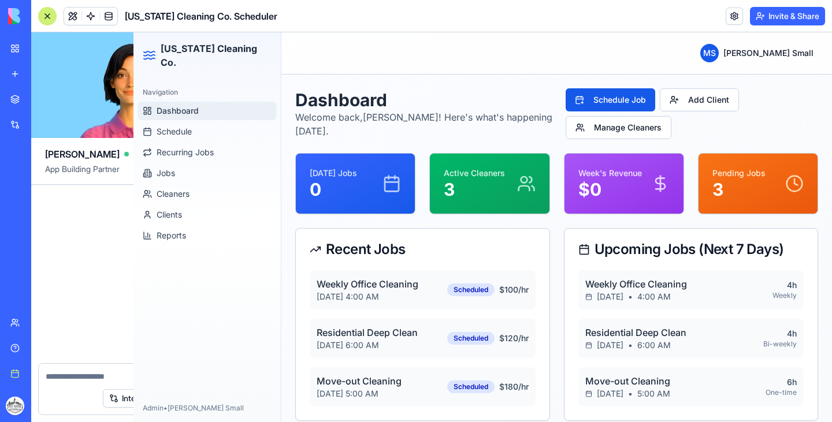
scroll to position [5127, 0]
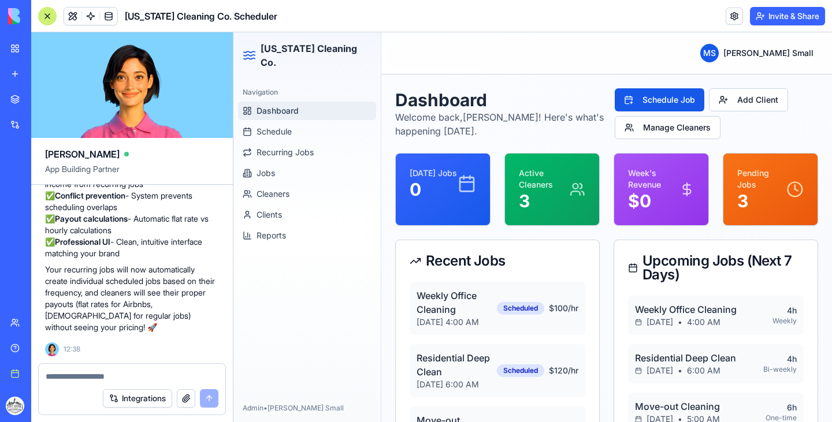
click at [91, 368] on div at bounding box center [132, 373] width 187 height 18
click at [87, 380] on textarea at bounding box center [132, 377] width 173 height 12
type textarea "**********"
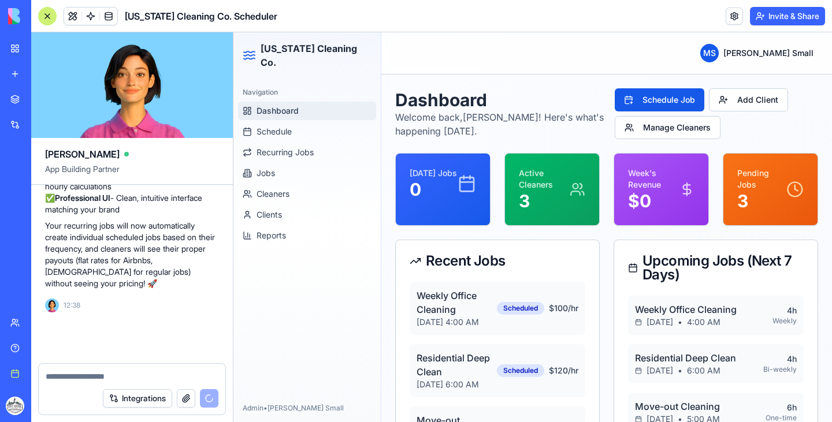
scroll to position [5171, 0]
